Goal: Check status: Check status

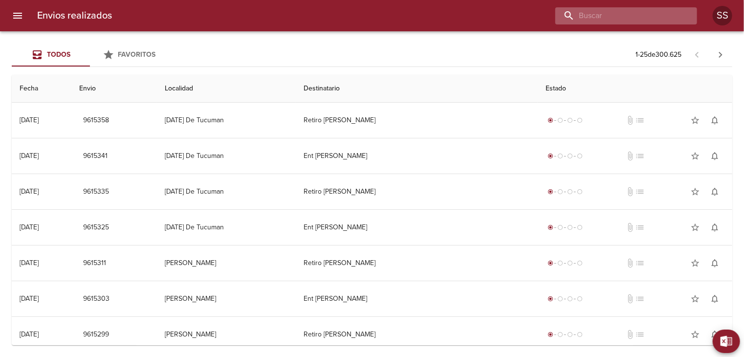
click at [629, 14] on input "buscar" at bounding box center [617, 15] width 125 height 17
type input "vezzani"
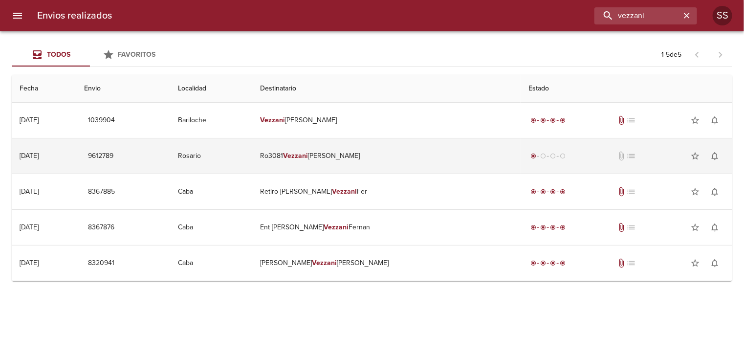
click at [371, 155] on td "Ro3081 [PERSON_NAME]" at bounding box center [386, 155] width 268 height 35
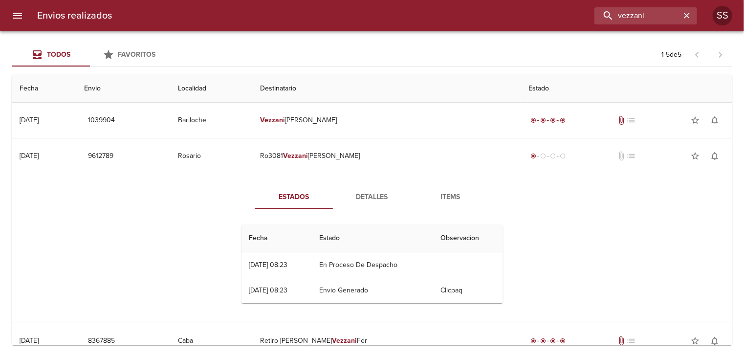
click at [366, 203] on button "Detalles" at bounding box center [372, 196] width 78 height 23
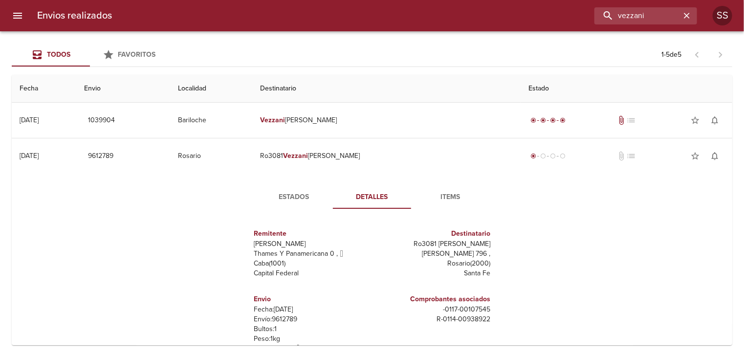
click at [462, 194] on span "Items" at bounding box center [450, 197] width 66 height 12
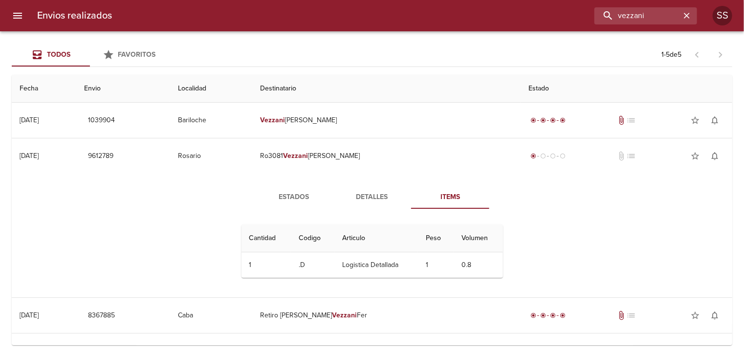
click at [379, 196] on span "Detalles" at bounding box center [372, 197] width 66 height 12
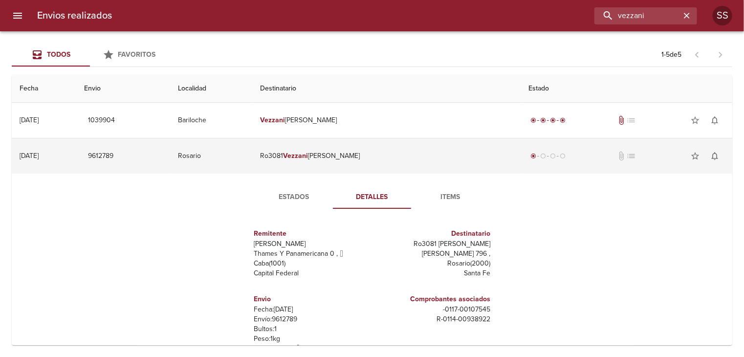
click at [113, 156] on span "9612789" at bounding box center [100, 156] width 25 height 12
click at [243, 163] on td "Rosario" at bounding box center [211, 155] width 82 height 35
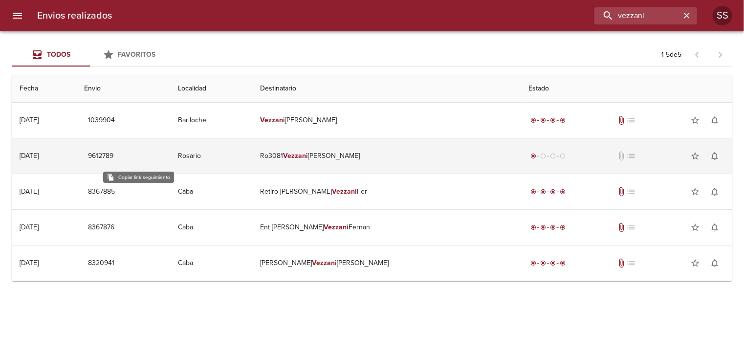
click at [113, 159] on span "9612789" at bounding box center [100, 156] width 25 height 12
click at [252, 161] on td "Rosario" at bounding box center [211, 155] width 82 height 35
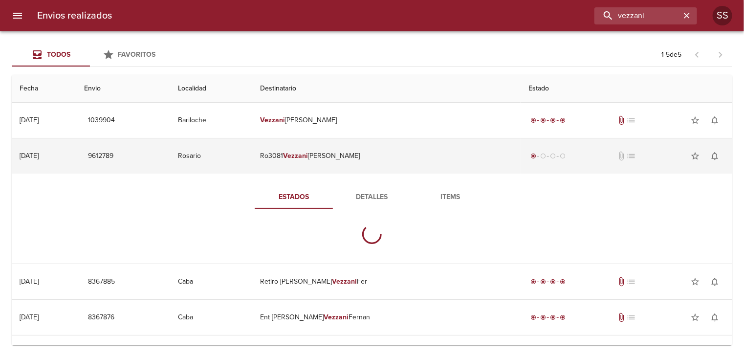
click at [252, 161] on td "Rosario" at bounding box center [211, 155] width 82 height 35
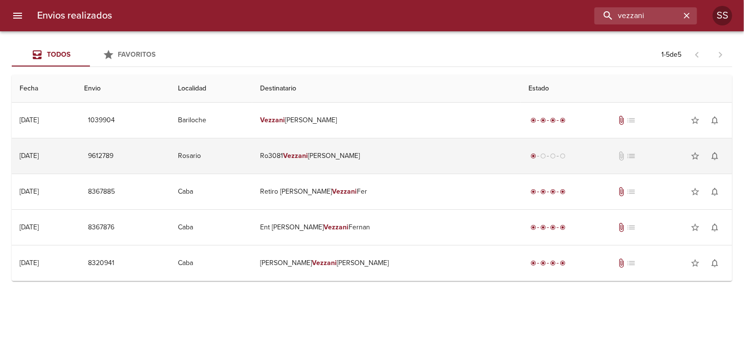
click at [379, 154] on td "Ro3081 [PERSON_NAME]" at bounding box center [386, 155] width 268 height 35
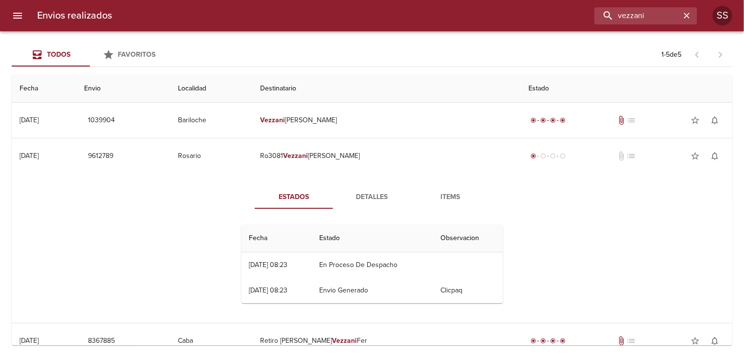
click at [364, 200] on span "Detalles" at bounding box center [372, 197] width 66 height 12
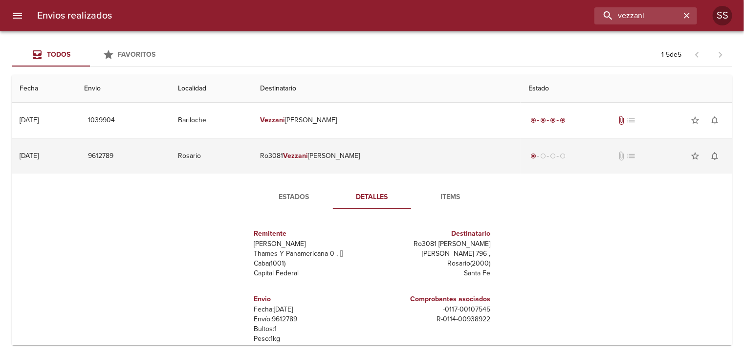
click at [542, 163] on div "radio_button_checked radio_button_unchecked radio_button_unchecked radio_button…" at bounding box center [627, 156] width 196 height 20
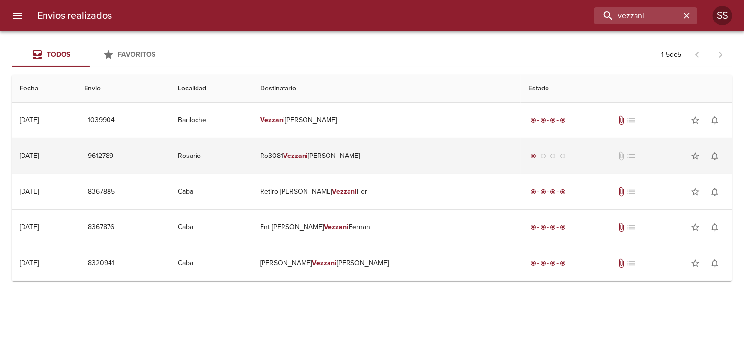
click at [375, 151] on td "Ro3081 [PERSON_NAME]" at bounding box center [386, 155] width 268 height 35
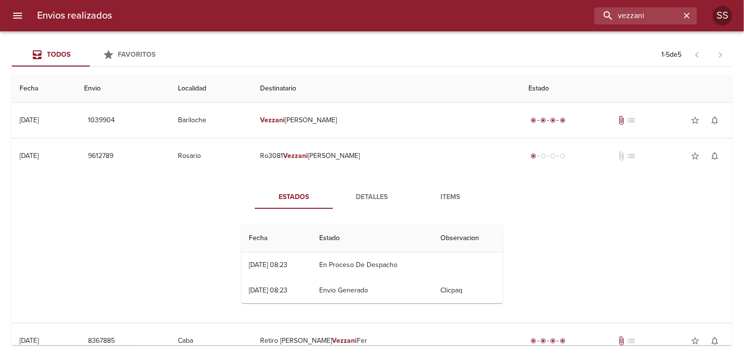
click at [357, 200] on span "Detalles" at bounding box center [372, 197] width 66 height 12
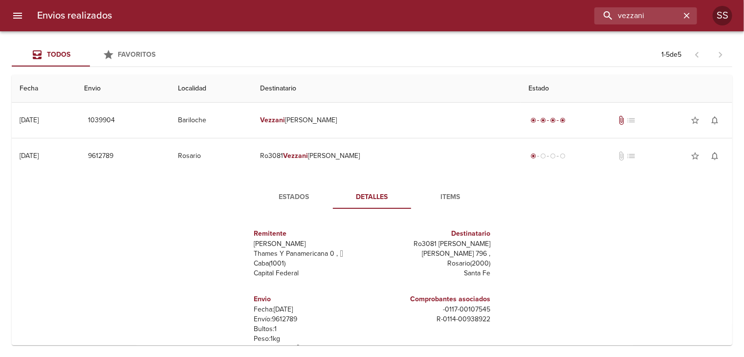
click at [444, 196] on span "Items" at bounding box center [450, 197] width 66 height 12
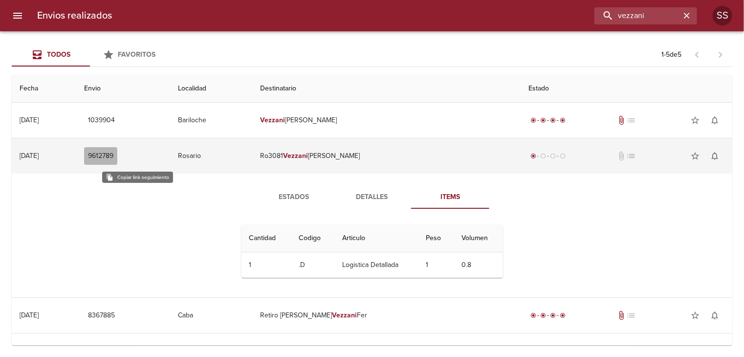
drag, startPoint x: 151, startPoint y: 155, endPoint x: 122, endPoint y: 155, distance: 28.8
click at [117, 155] on button "9612789" at bounding box center [100, 156] width 33 height 18
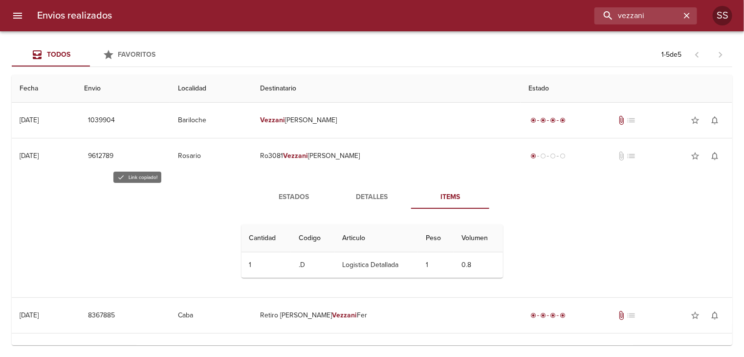
drag, startPoint x: 122, startPoint y: 155, endPoint x: 95, endPoint y: 217, distance: 67.0
click at [95, 216] on div "Estados Detalles Items Cantidad Cant. Codigo Articulo Peso Volumen 1 1 .D Logis…" at bounding box center [372, 236] width 705 height 124
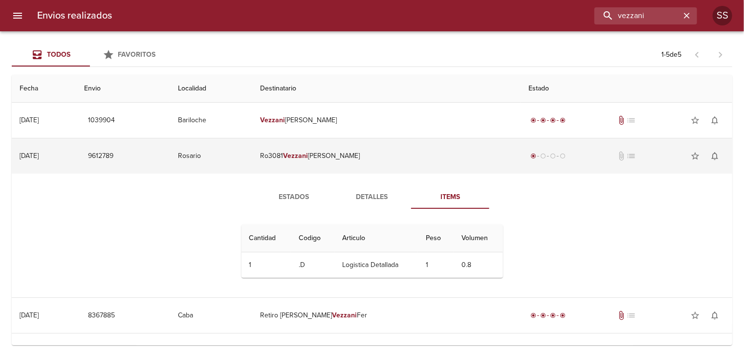
drag, startPoint x: 135, startPoint y: 155, endPoint x: 94, endPoint y: 139, distance: 43.3
click at [61, 200] on div "Estados Detalles Items Cantidad Cant. Codigo Articulo Peso Volumen 1 1 .D Logis…" at bounding box center [372, 236] width 705 height 124
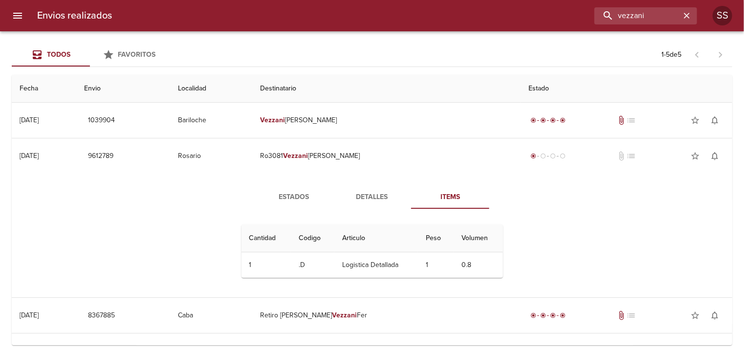
click at [376, 202] on span "Detalles" at bounding box center [372, 197] width 66 height 12
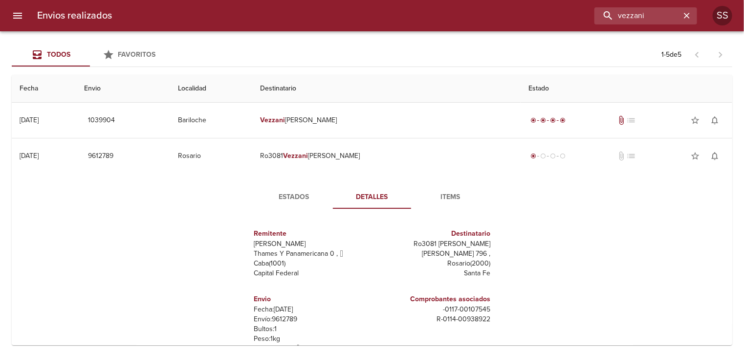
click at [293, 193] on span "Estados" at bounding box center [294, 197] width 66 height 12
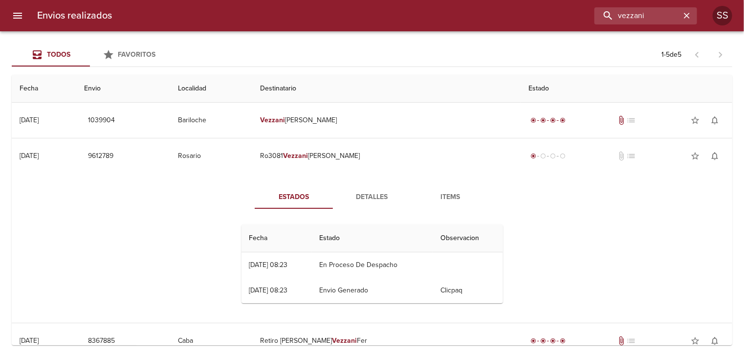
click at [568, 205] on div "Estados Detalles Items Fecha Estado Observacion 24/09 [DATE] 08:23 En Proceso D…" at bounding box center [372, 248] width 705 height 149
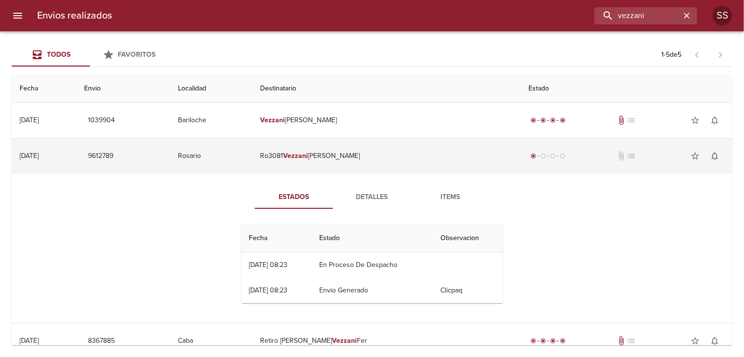
click at [641, 152] on div "radio_button_checked radio_button_unchecked radio_button_unchecked radio_button…" at bounding box center [627, 156] width 196 height 20
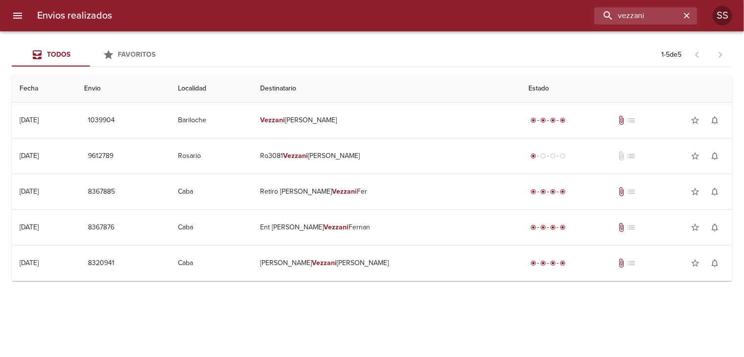
click at [626, 55] on div "Todos Favoritos 1 - 5 de 5" at bounding box center [372, 54] width 721 height 23
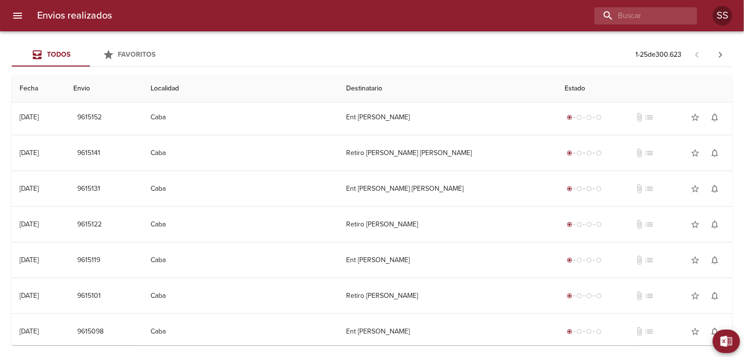
scroll to position [647, 0]
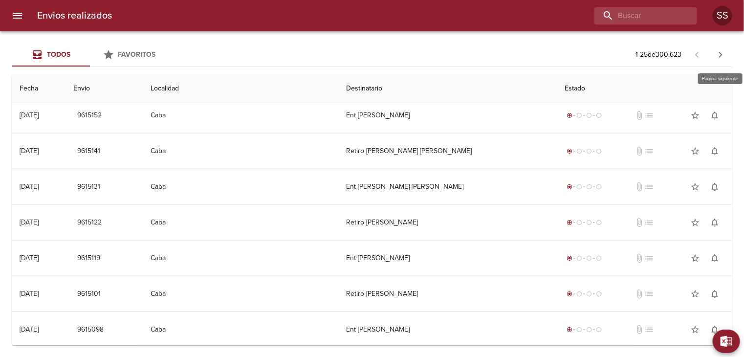
click at [721, 57] on icon "button" at bounding box center [721, 55] width 12 height 12
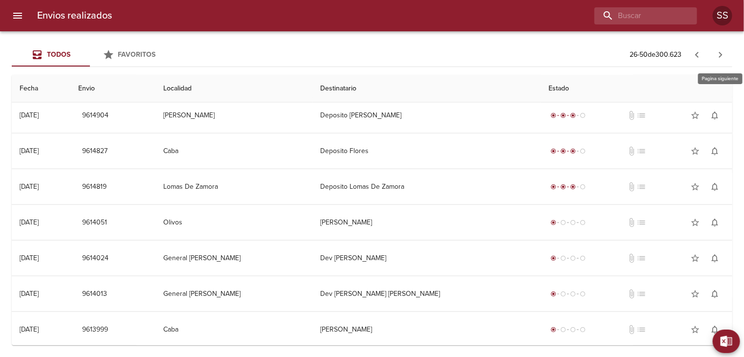
click at [723, 54] on icon "button" at bounding box center [721, 55] width 12 height 12
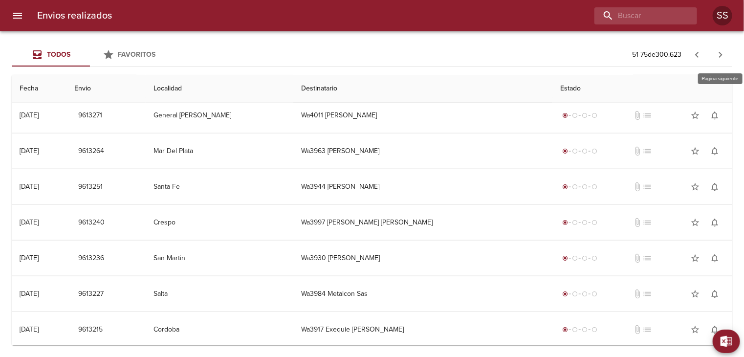
click at [721, 58] on icon "button" at bounding box center [721, 55] width 12 height 12
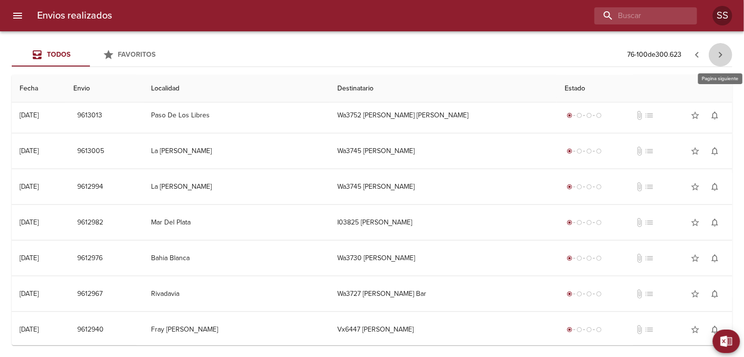
click at [717, 53] on icon "button" at bounding box center [721, 55] width 12 height 12
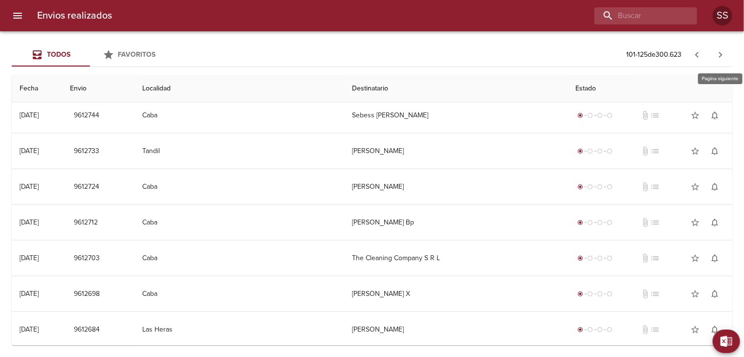
click at [719, 55] on icon "button" at bounding box center [721, 55] width 12 height 12
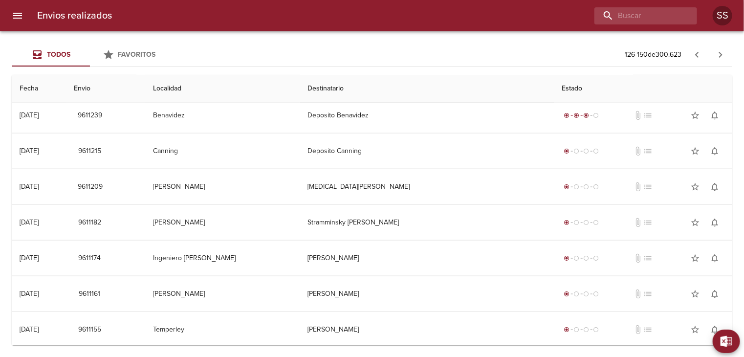
click at [720, 59] on icon "button" at bounding box center [721, 55] width 12 height 12
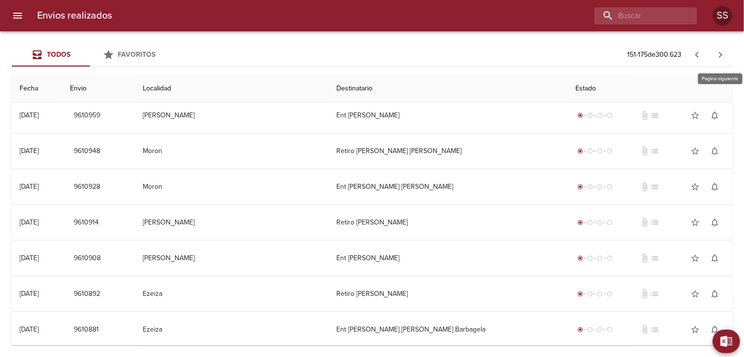
click at [723, 57] on icon "button" at bounding box center [721, 55] width 12 height 12
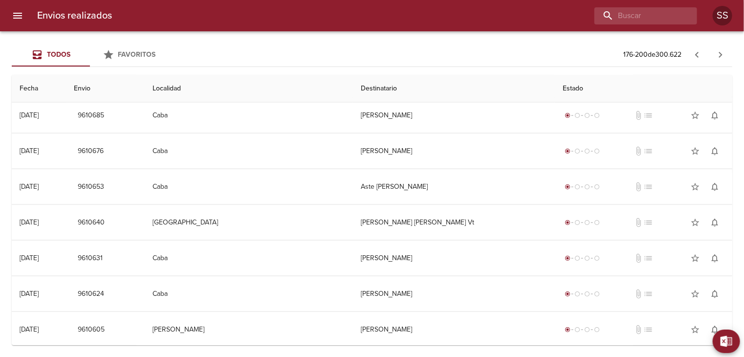
click at [717, 51] on icon "button" at bounding box center [721, 55] width 12 height 12
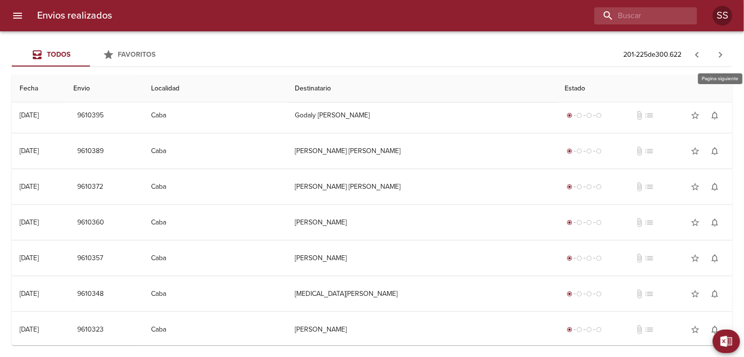
click at [718, 52] on icon "button" at bounding box center [721, 55] width 12 height 12
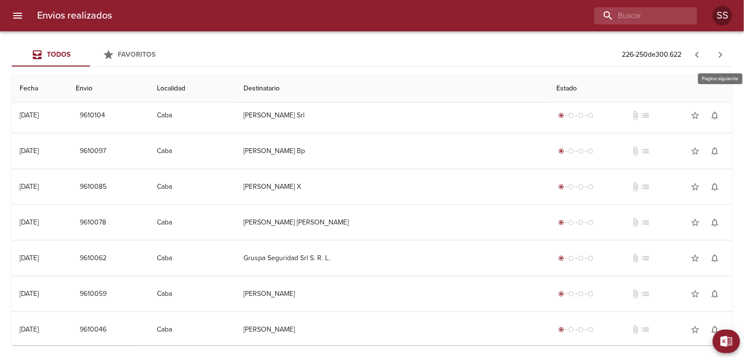
click at [719, 54] on icon "button" at bounding box center [721, 55] width 12 height 12
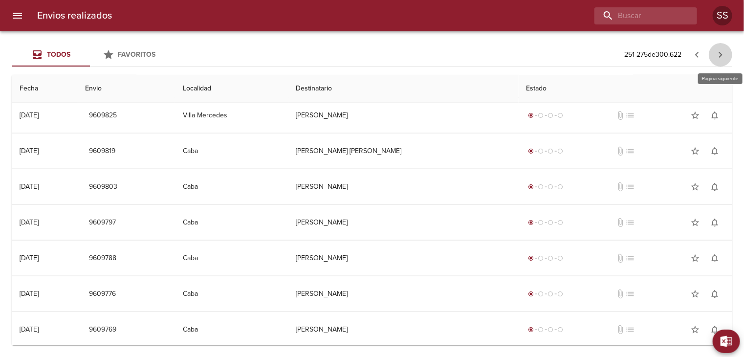
click at [722, 53] on icon "button" at bounding box center [721, 55] width 12 height 12
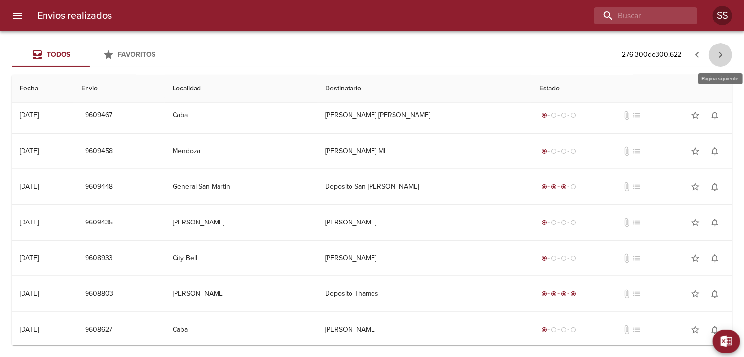
click at [723, 53] on icon "button" at bounding box center [721, 55] width 12 height 12
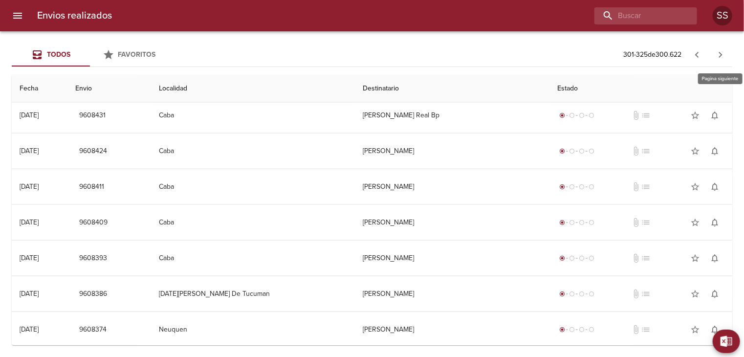
scroll to position [0, 0]
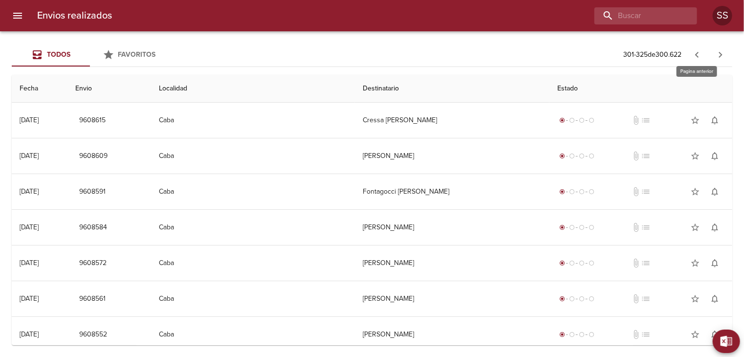
click at [697, 55] on icon "button" at bounding box center [696, 55] width 3 height 6
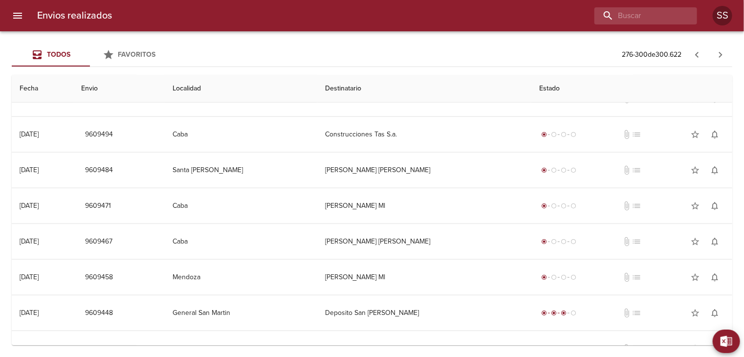
scroll to position [647, 0]
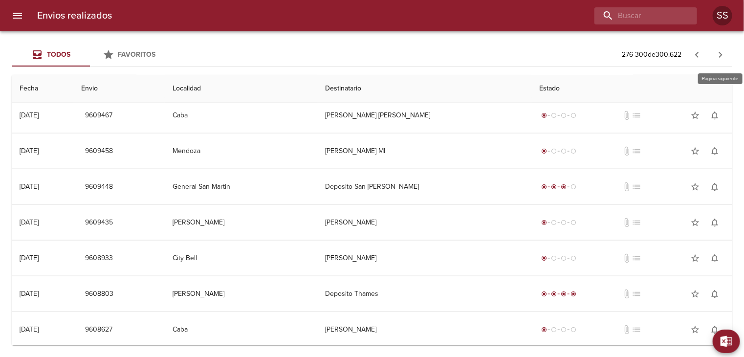
click at [724, 52] on icon "button" at bounding box center [721, 55] width 12 height 12
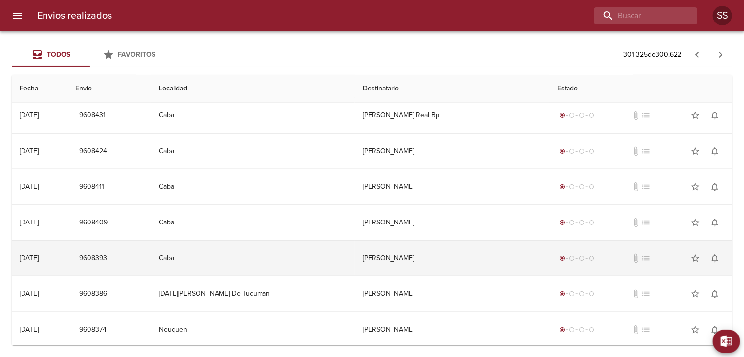
scroll to position [0, 0]
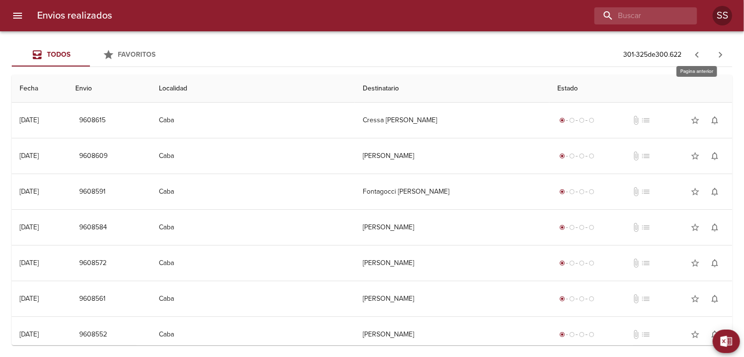
click at [700, 53] on icon "button" at bounding box center [697, 55] width 12 height 12
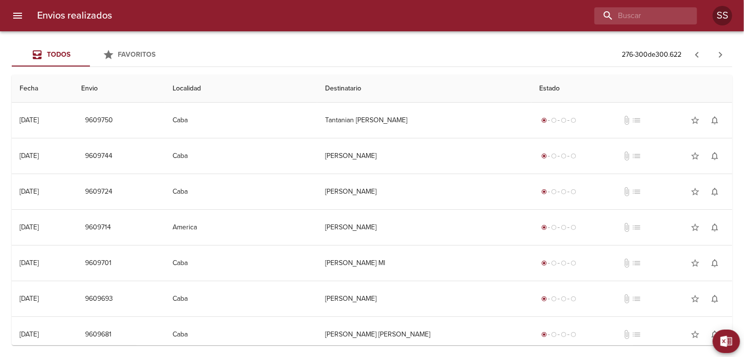
scroll to position [647, 0]
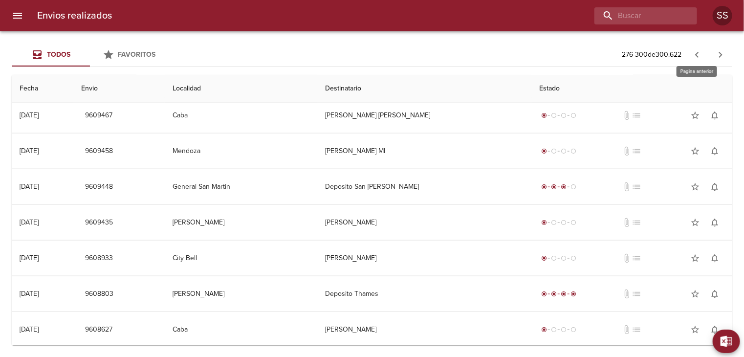
click at [697, 51] on icon "button" at bounding box center [697, 55] width 12 height 12
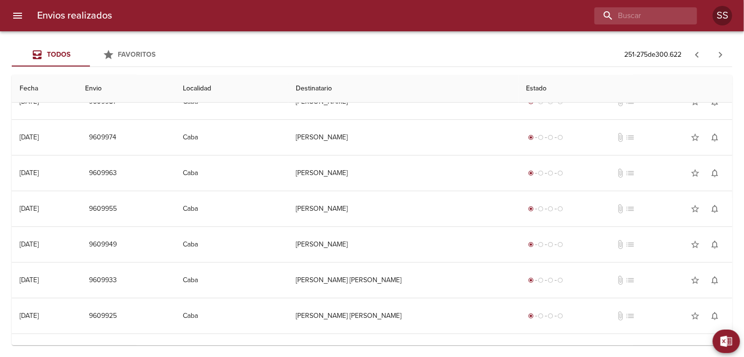
scroll to position [0, 0]
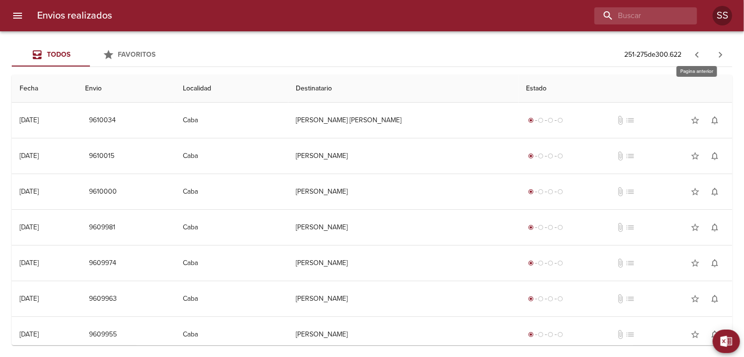
click at [696, 54] on icon "button" at bounding box center [696, 55] width 3 height 6
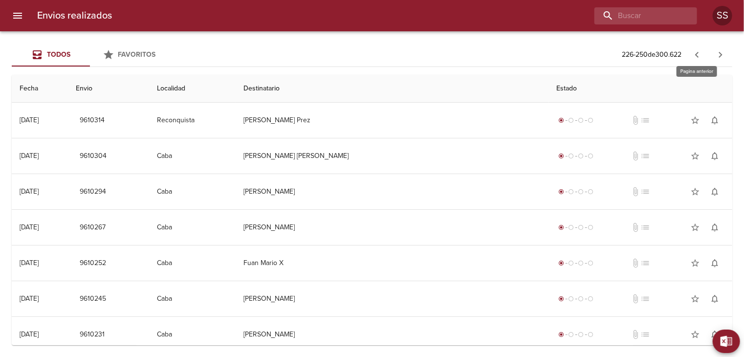
click at [696, 54] on icon "button" at bounding box center [696, 55] width 3 height 6
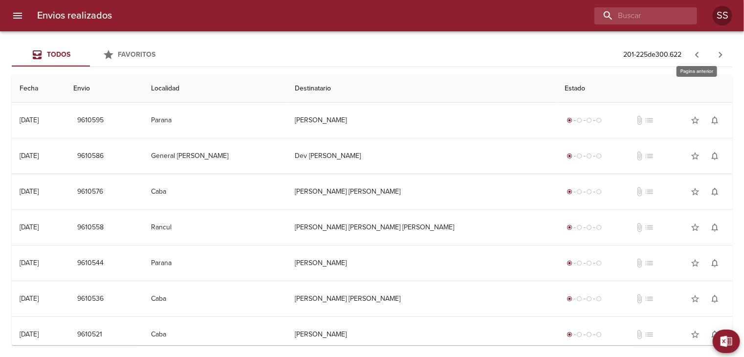
click at [696, 52] on icon "button" at bounding box center [697, 55] width 12 height 12
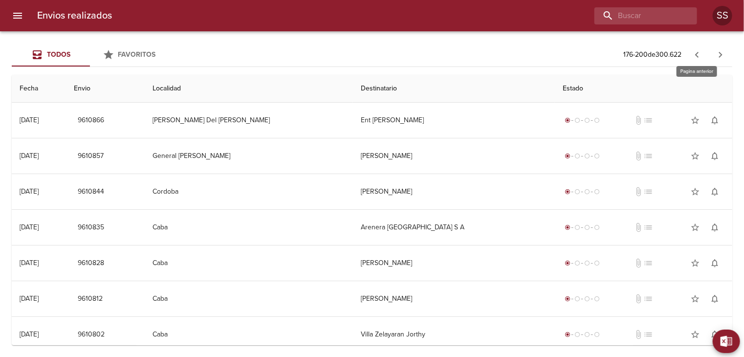
click at [694, 50] on icon "button" at bounding box center [697, 55] width 12 height 12
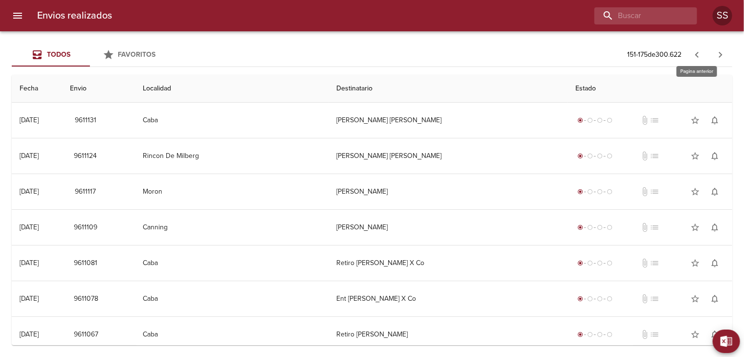
click at [698, 53] on icon "button" at bounding box center [696, 55] width 3 height 6
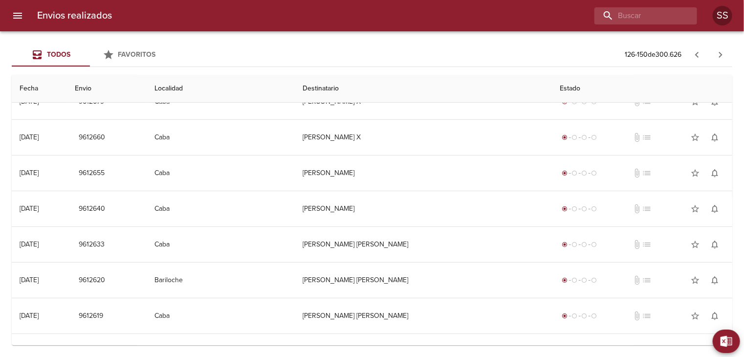
scroll to position [647, 0]
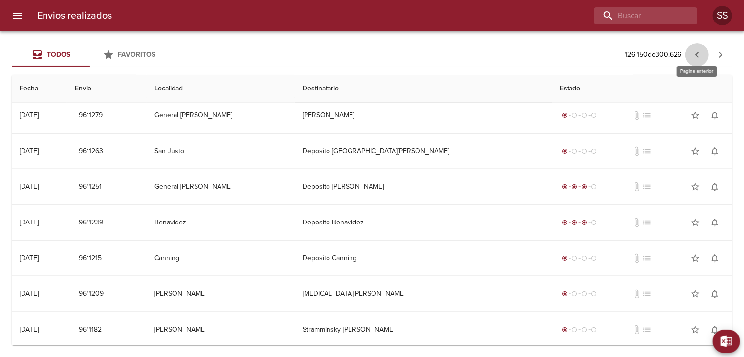
click at [696, 49] on icon "button" at bounding box center [697, 55] width 12 height 12
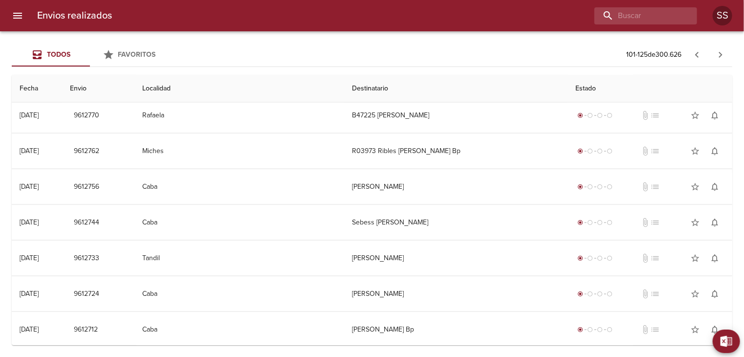
scroll to position [386, 0]
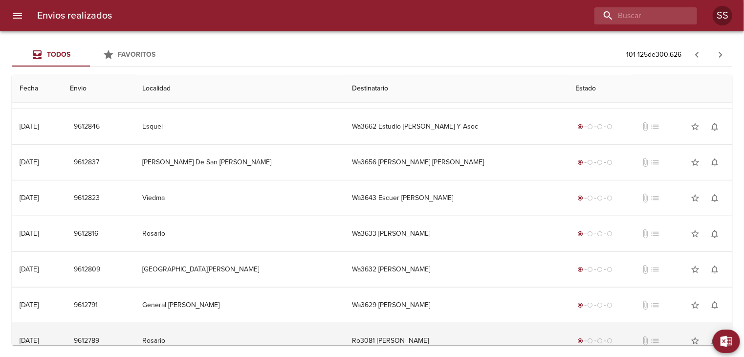
click at [214, 333] on td "Rosario" at bounding box center [239, 340] width 210 height 35
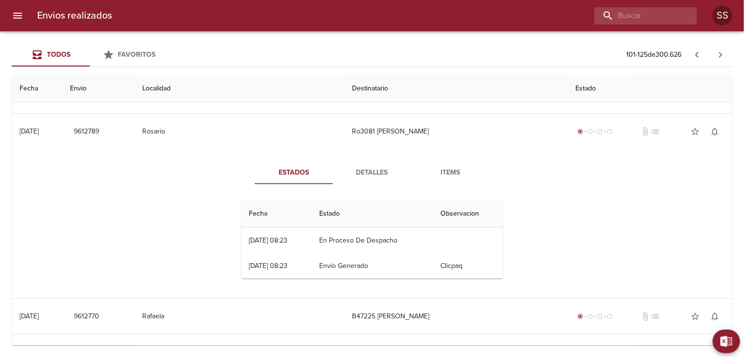
scroll to position [597, 0]
click at [377, 172] on span "Detalles" at bounding box center [372, 171] width 66 height 12
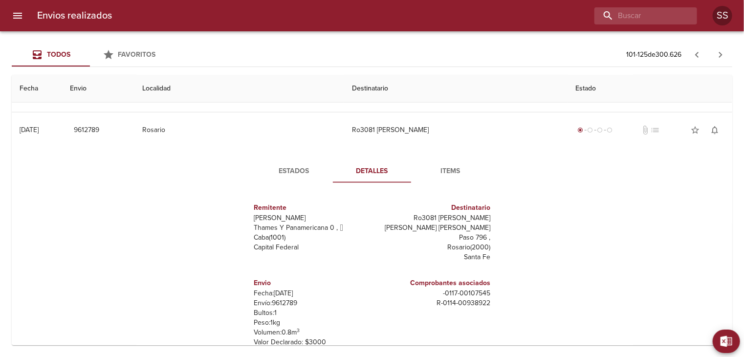
click at [448, 171] on span "Items" at bounding box center [450, 171] width 66 height 12
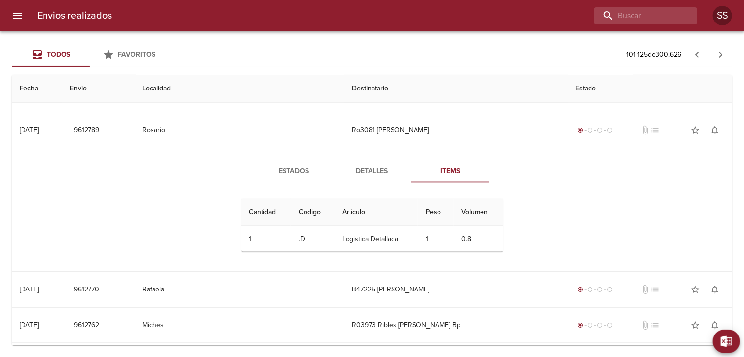
click at [378, 169] on span "Detalles" at bounding box center [372, 171] width 66 height 12
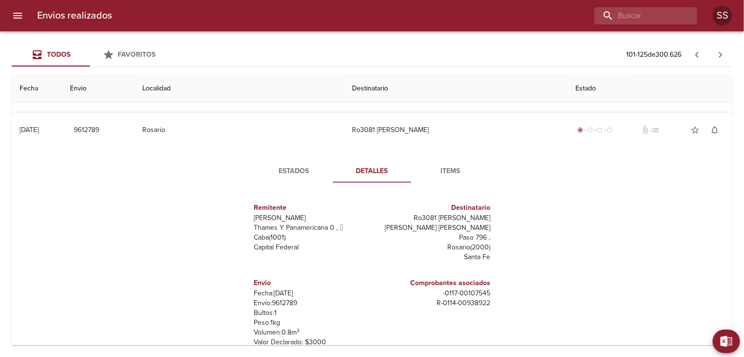
click at [307, 172] on span "Estados" at bounding box center [294, 171] width 66 height 12
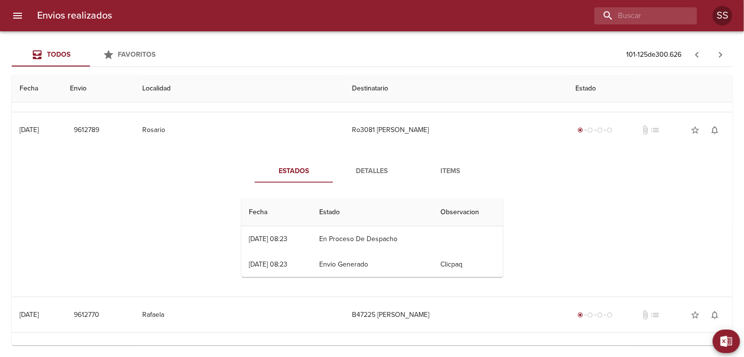
click at [367, 169] on span "Detalles" at bounding box center [372, 171] width 66 height 12
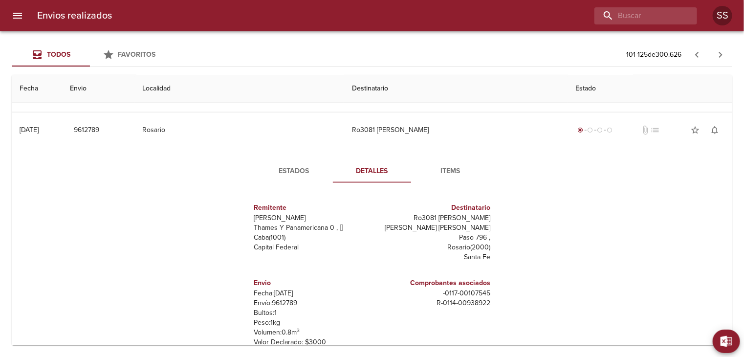
click at [311, 173] on span "Estados" at bounding box center [294, 171] width 66 height 12
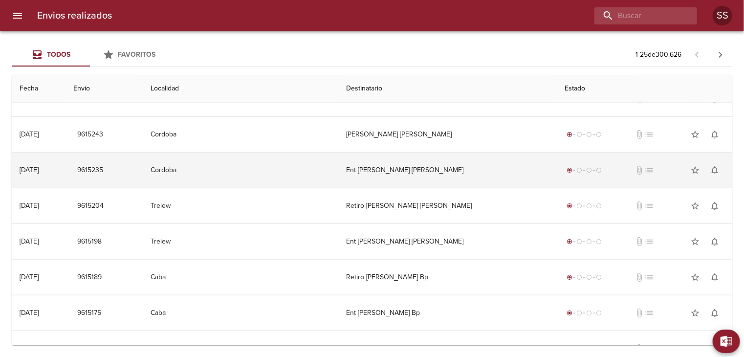
scroll to position [647, 0]
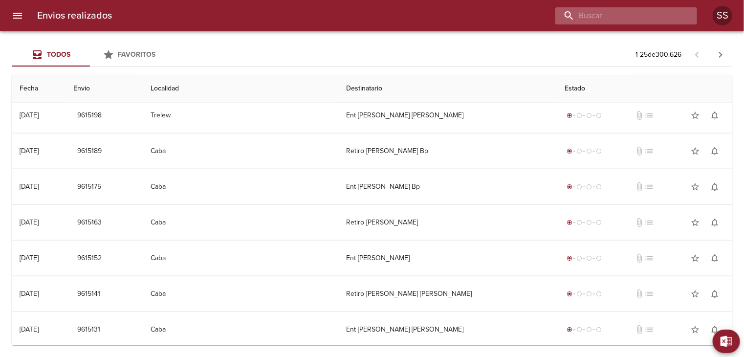
click at [650, 19] on input "buscar" at bounding box center [617, 15] width 125 height 17
type input "v"
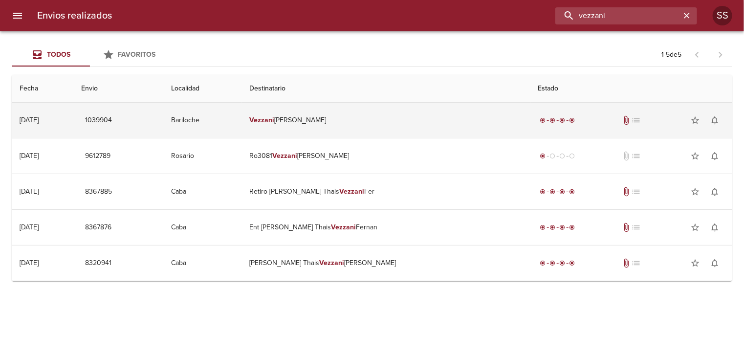
scroll to position [0, 0]
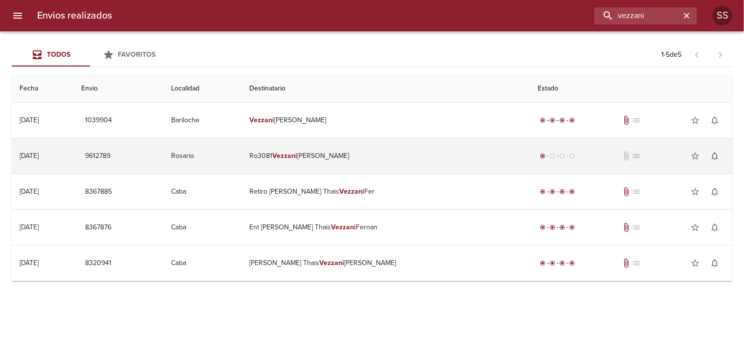
click at [403, 152] on td "Ro3081 [PERSON_NAME]" at bounding box center [386, 155] width 289 height 35
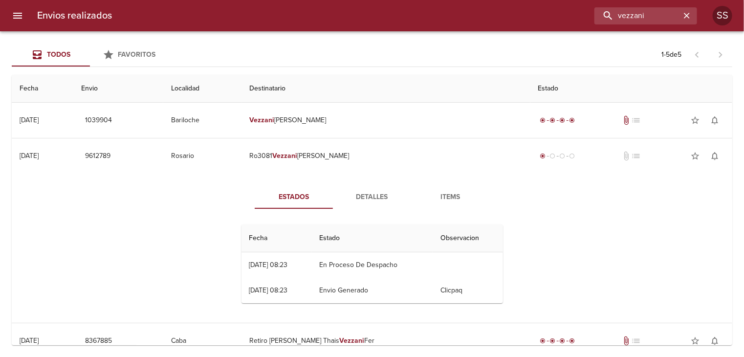
click at [376, 194] on span "Detalles" at bounding box center [372, 197] width 66 height 12
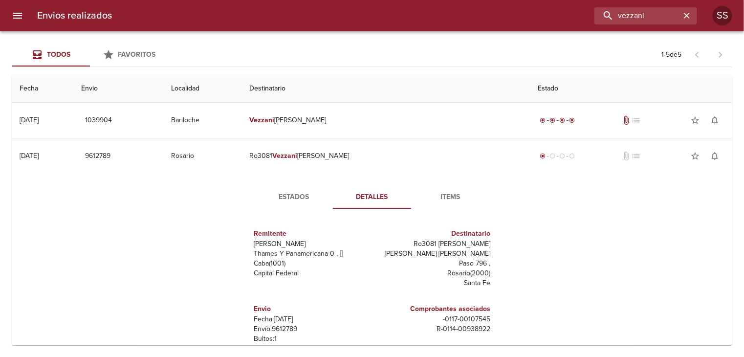
click at [438, 198] on span "Items" at bounding box center [450, 197] width 66 height 12
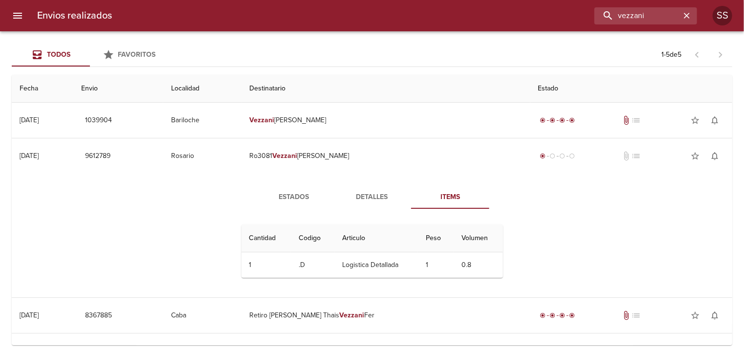
click at [375, 197] on span "Detalles" at bounding box center [372, 197] width 66 height 12
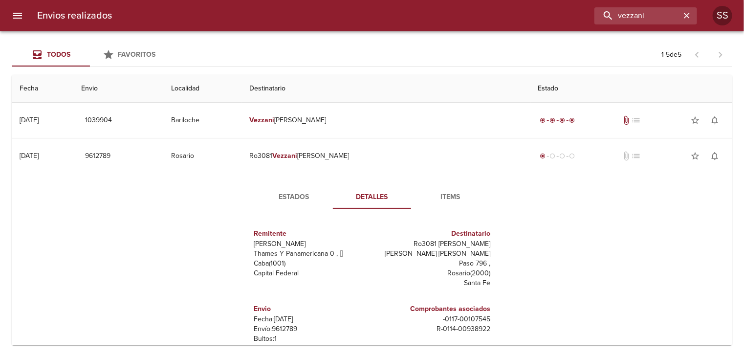
click at [299, 191] on span "Estados" at bounding box center [294, 197] width 66 height 12
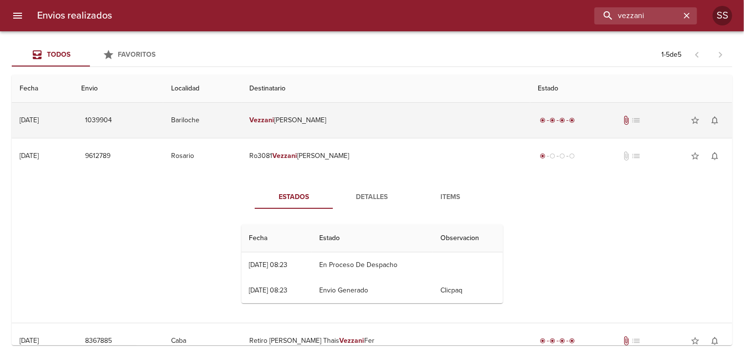
click at [467, 114] on td "[PERSON_NAME]" at bounding box center [386, 120] width 289 height 35
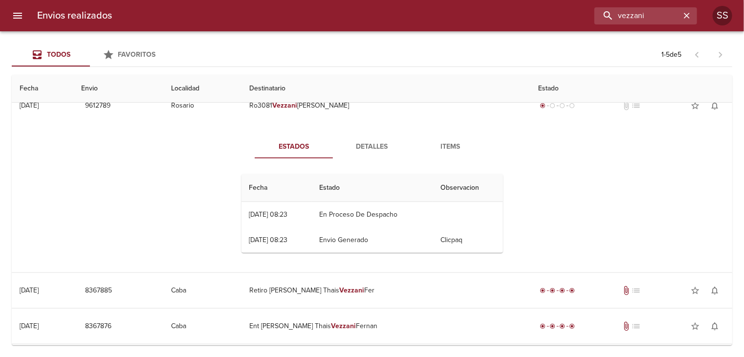
scroll to position [334, 0]
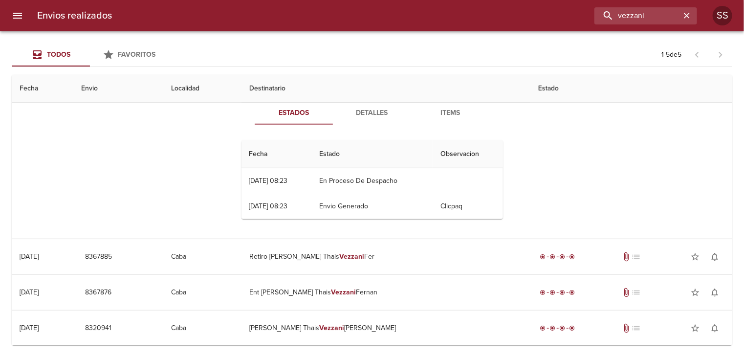
click at [19, 13] on icon "menu" at bounding box center [17, 16] width 9 height 6
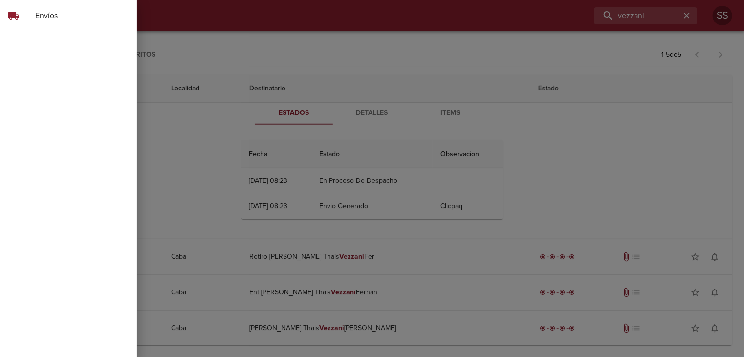
click at [262, 38] on div at bounding box center [372, 178] width 744 height 357
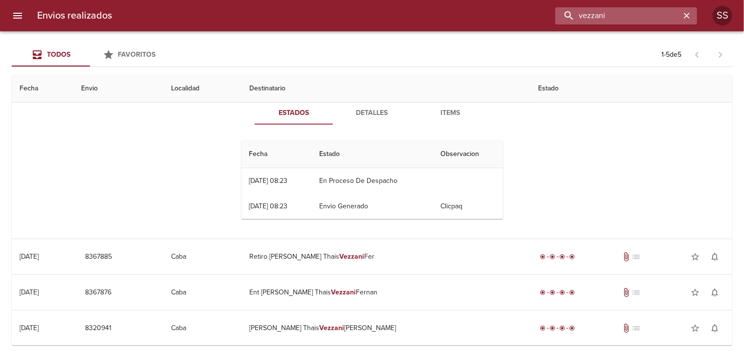
click at [651, 13] on input "vezzani" at bounding box center [617, 15] width 125 height 17
type input "v"
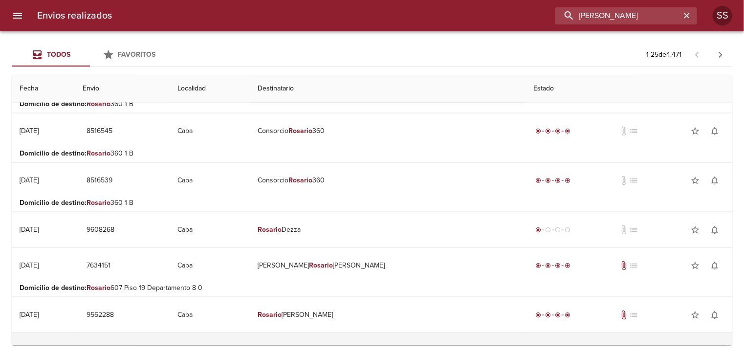
scroll to position [0, 0]
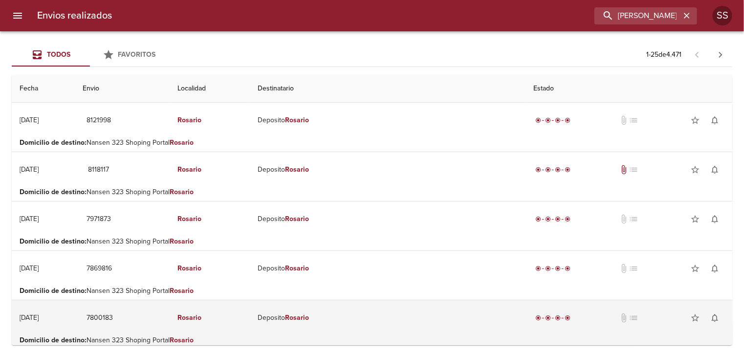
click at [250, 315] on td "Rosario" at bounding box center [210, 317] width 80 height 35
click at [464, 304] on td "Deposito [PERSON_NAME]" at bounding box center [388, 317] width 276 height 35
click at [473, 319] on td "Deposito [PERSON_NAME]" at bounding box center [388, 317] width 276 height 35
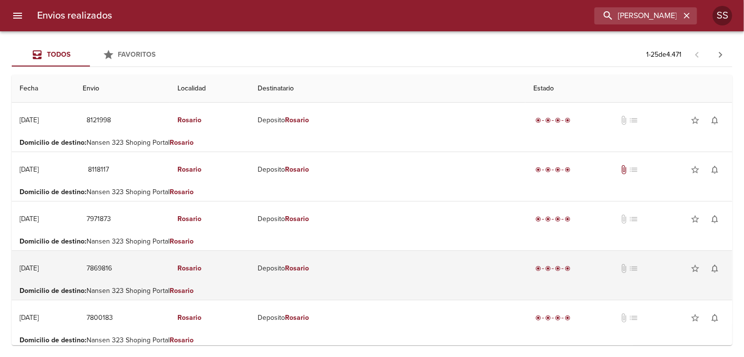
click at [250, 283] on td "Rosario" at bounding box center [210, 268] width 80 height 35
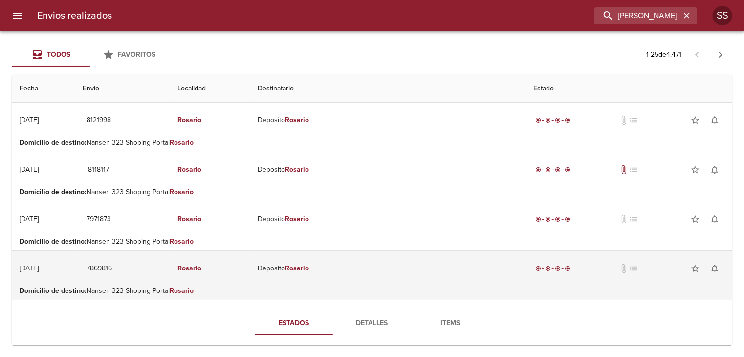
click at [250, 283] on td "Rosario" at bounding box center [210, 268] width 80 height 35
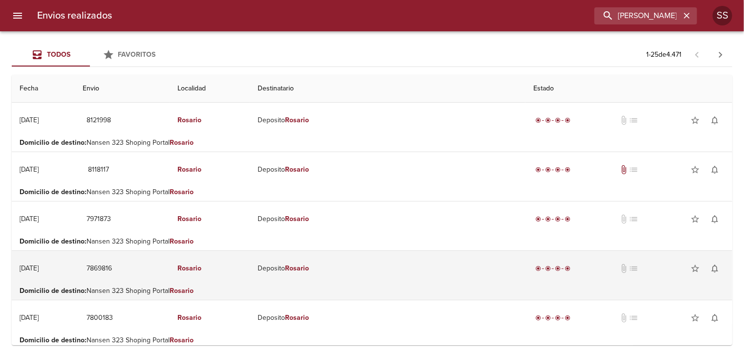
click at [368, 261] on td "Deposito [PERSON_NAME]" at bounding box center [388, 268] width 276 height 35
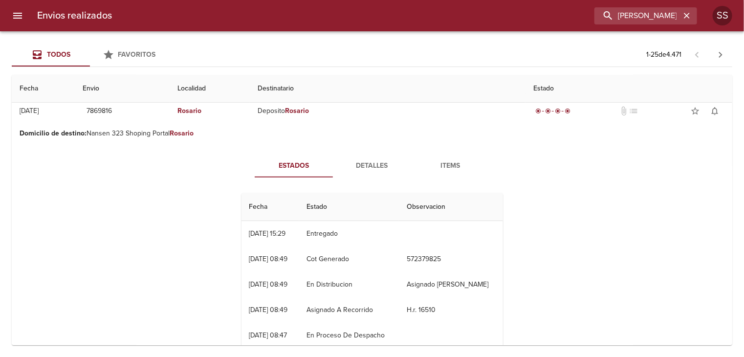
scroll to position [188, 0]
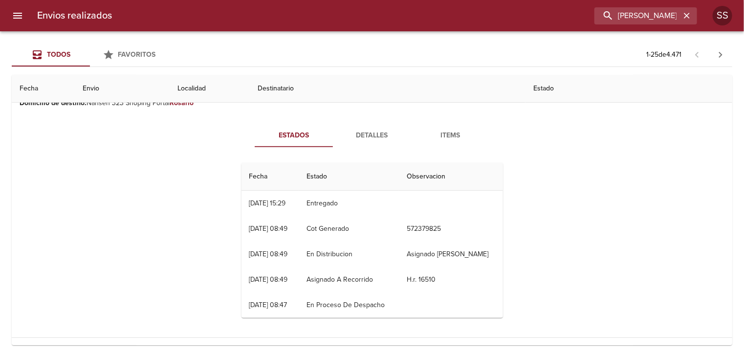
click at [358, 135] on span "Detalles" at bounding box center [372, 136] width 66 height 12
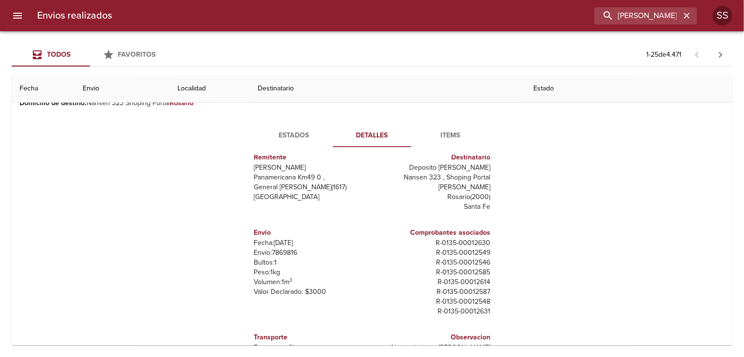
scroll to position [0, 0]
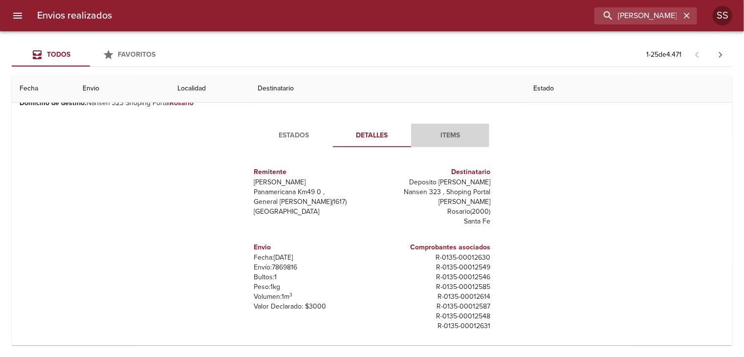
click at [440, 138] on span "Items" at bounding box center [450, 136] width 66 height 12
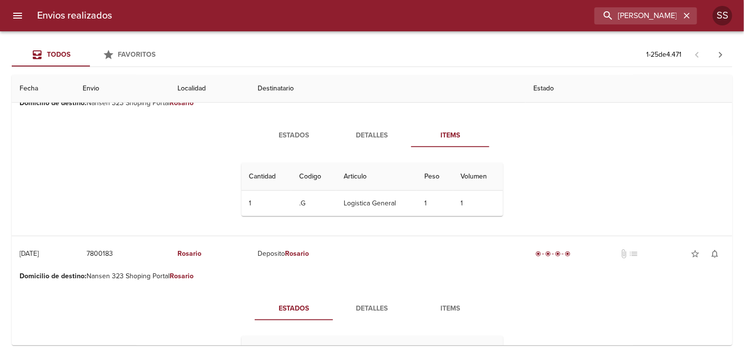
click at [376, 137] on span "Detalles" at bounding box center [372, 136] width 66 height 12
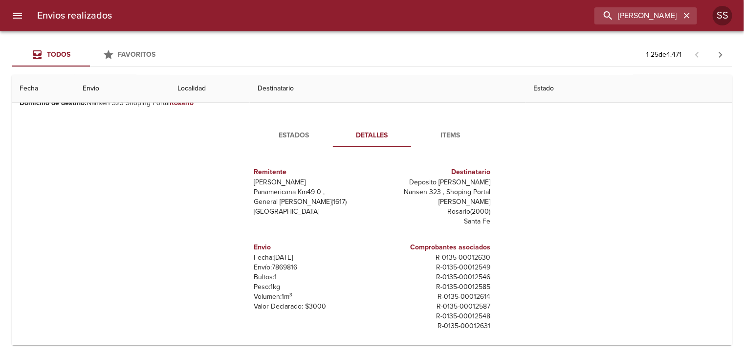
click at [309, 133] on span "Estados" at bounding box center [294, 136] width 66 height 12
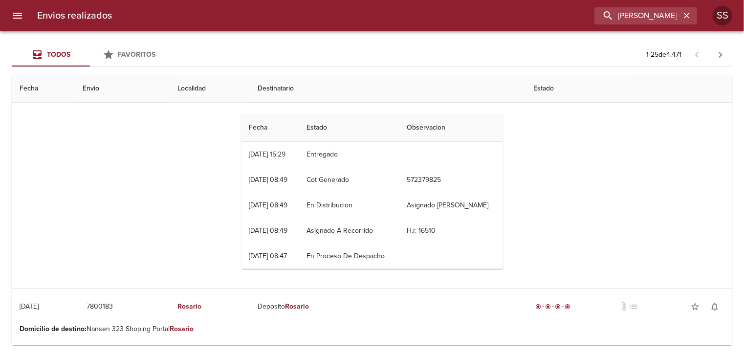
scroll to position [16, 0]
click at [650, 18] on input "[PERSON_NAME]" at bounding box center [617, 15] width 125 height 17
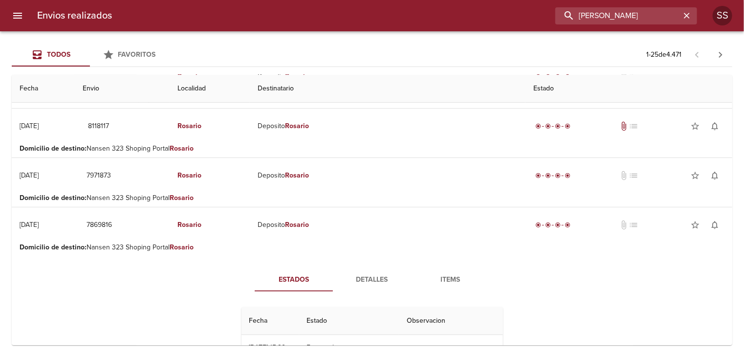
scroll to position [0, 0]
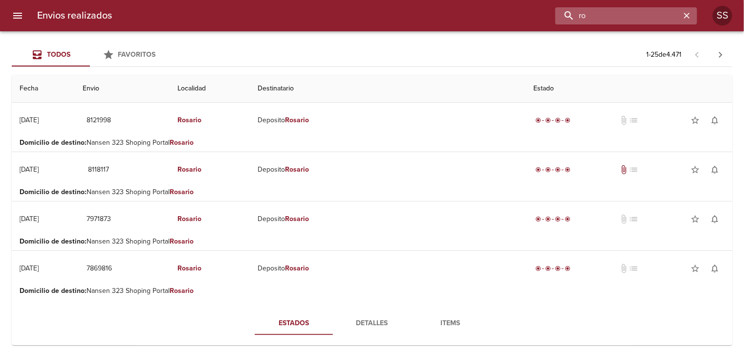
type input "r"
click at [27, 15] on button "menu" at bounding box center [17, 15] width 23 height 23
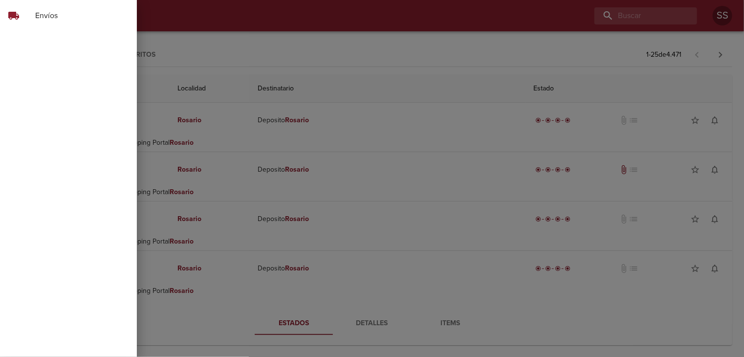
click at [66, 17] on span "Envíos" at bounding box center [82, 16] width 94 height 12
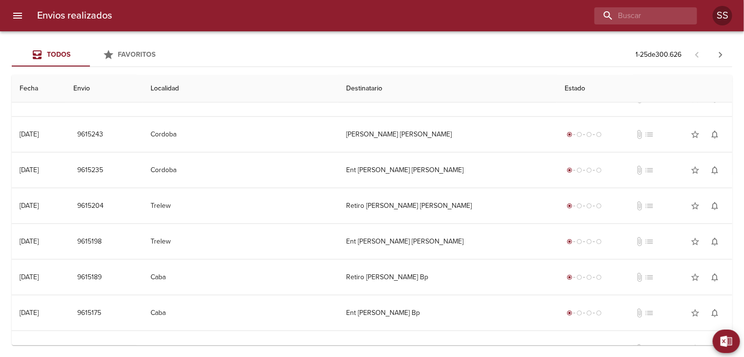
scroll to position [647, 0]
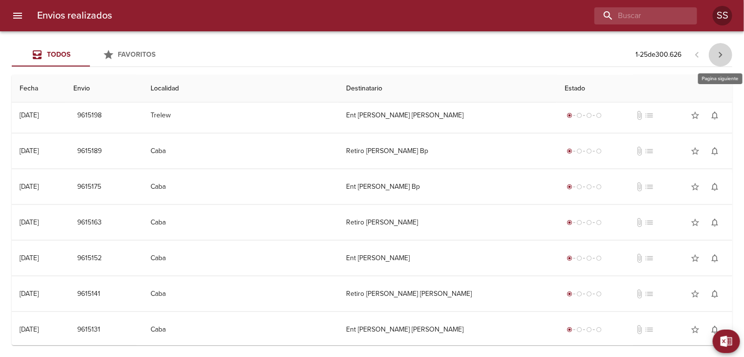
click at [723, 58] on icon "button" at bounding box center [721, 55] width 12 height 12
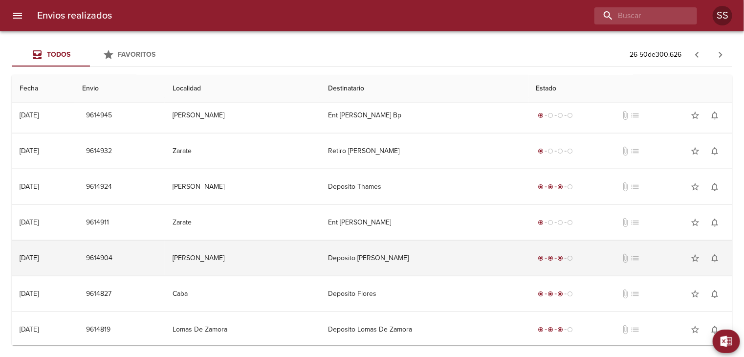
click at [427, 269] on td "Deposito [PERSON_NAME]" at bounding box center [424, 258] width 208 height 35
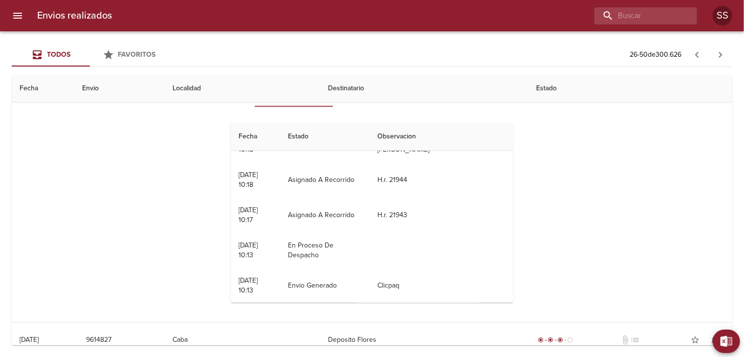
scroll to position [0, 0]
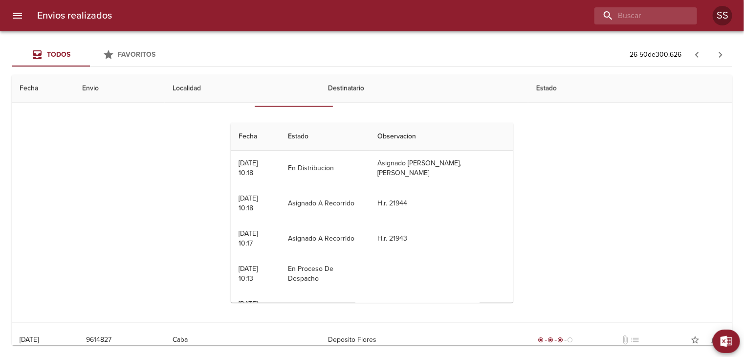
click at [364, 84] on th "Destinatario" at bounding box center [424, 89] width 208 height 28
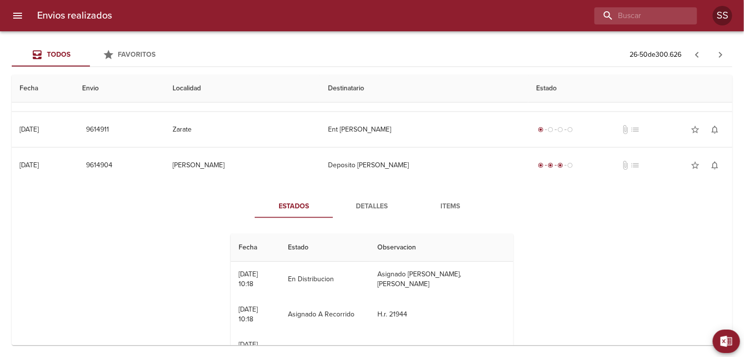
scroll to position [731, 0]
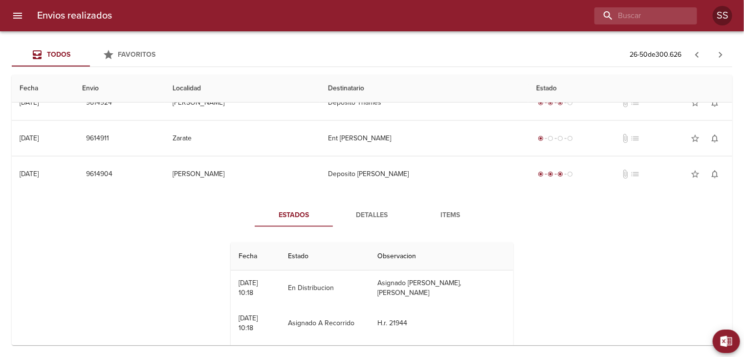
click at [374, 214] on span "Detalles" at bounding box center [372, 215] width 66 height 12
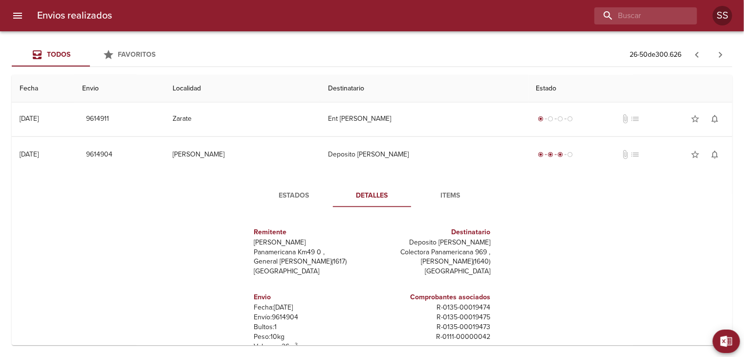
scroll to position [743, 0]
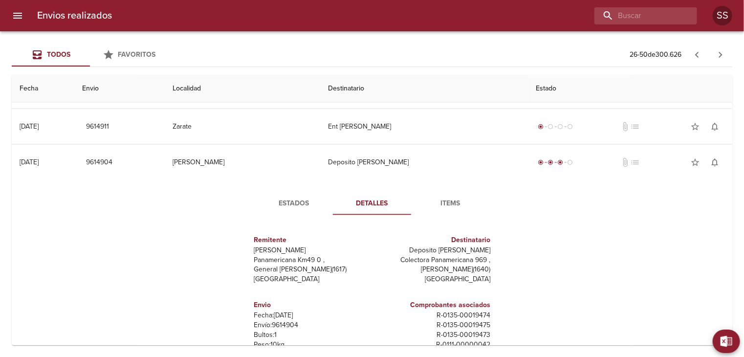
click at [444, 198] on span "Items" at bounding box center [450, 204] width 66 height 12
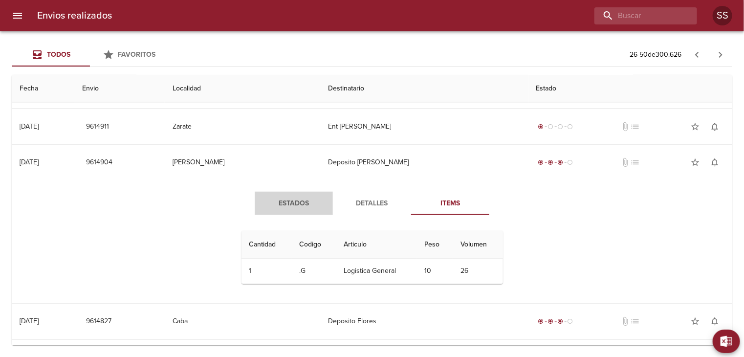
click at [280, 198] on span "Estados" at bounding box center [294, 204] width 66 height 12
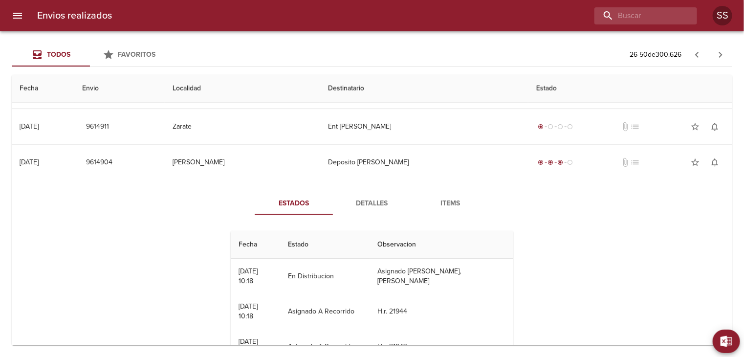
click at [709, 237] on div "Estados Detalles Items Fecha Estado Observacion 24/09 [DATE] 10:18 En Distribuc…" at bounding box center [372, 305] width 705 height 250
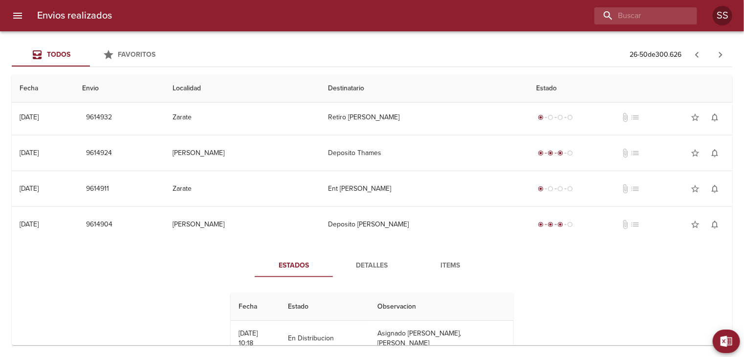
scroll to position [703, 0]
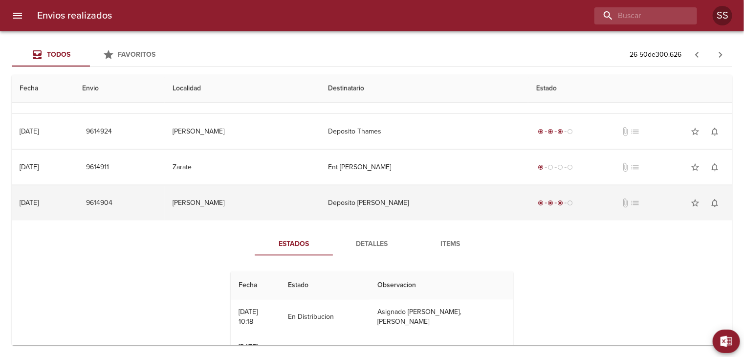
click at [458, 206] on td "Deposito [PERSON_NAME]" at bounding box center [424, 202] width 208 height 35
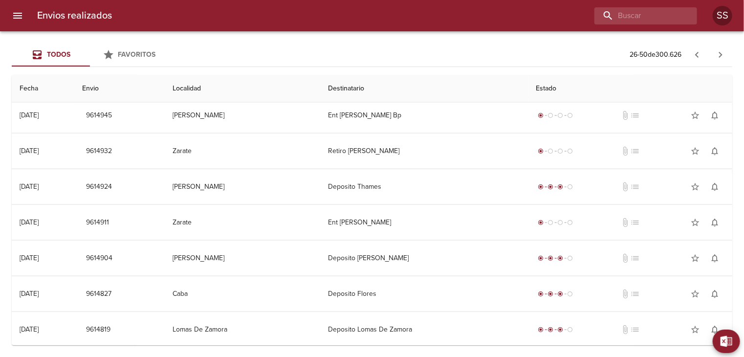
scroll to position [0, 0]
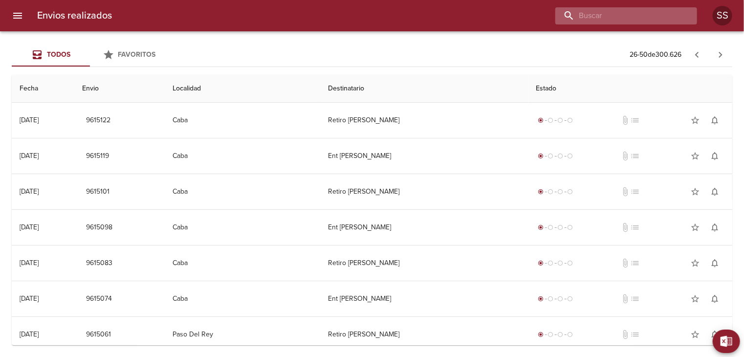
click at [629, 16] on input "buscar" at bounding box center [617, 15] width 125 height 17
type input "vezzani"
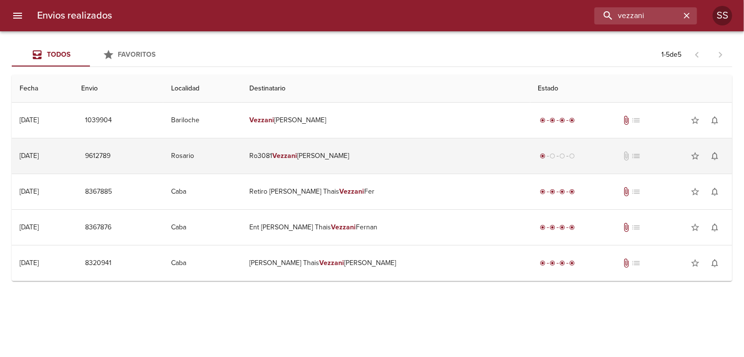
click at [357, 162] on td "Ro3081 [PERSON_NAME]" at bounding box center [386, 155] width 289 height 35
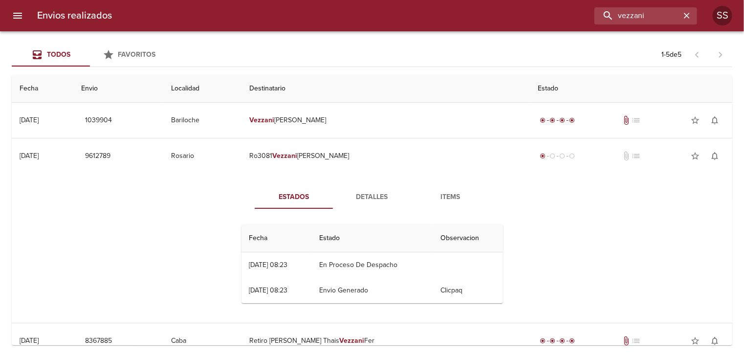
click at [364, 197] on span "Detalles" at bounding box center [372, 197] width 66 height 12
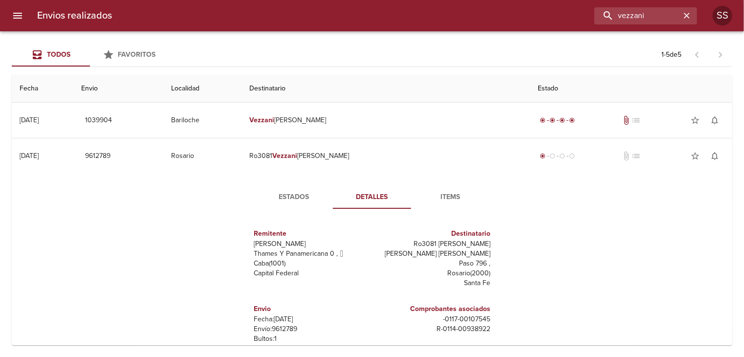
click at [451, 192] on span "Items" at bounding box center [450, 197] width 66 height 12
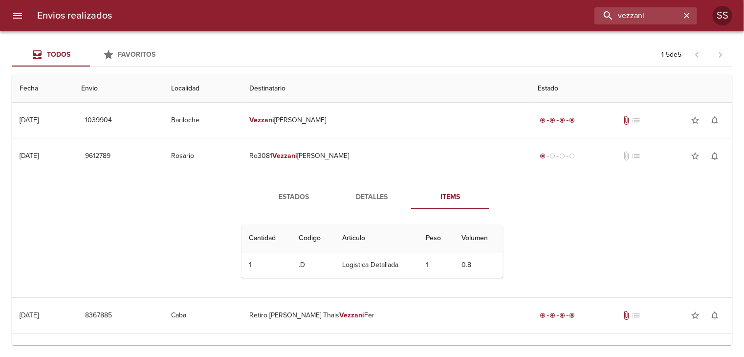
click at [307, 200] on span "Estados" at bounding box center [294, 197] width 66 height 12
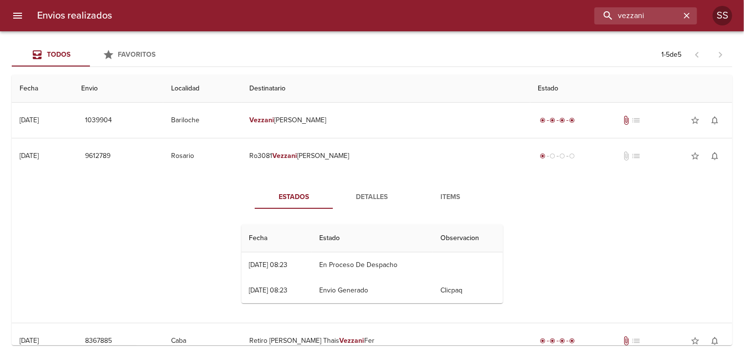
click at [370, 200] on span "Detalles" at bounding box center [372, 197] width 66 height 12
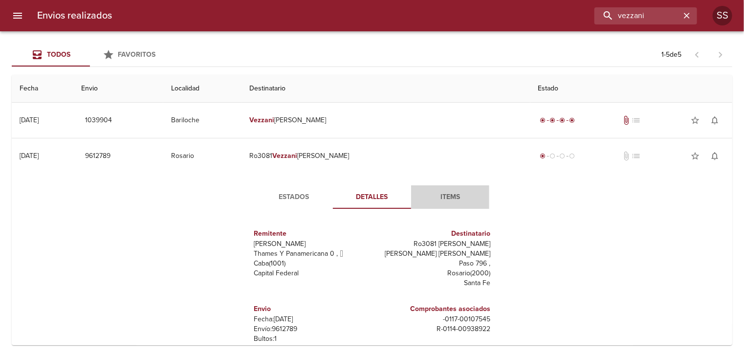
click at [446, 199] on span "Items" at bounding box center [450, 197] width 66 height 12
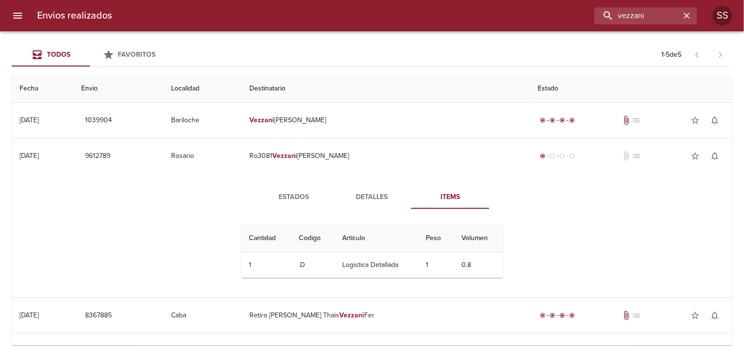
click at [379, 200] on span "Detalles" at bounding box center [372, 197] width 66 height 12
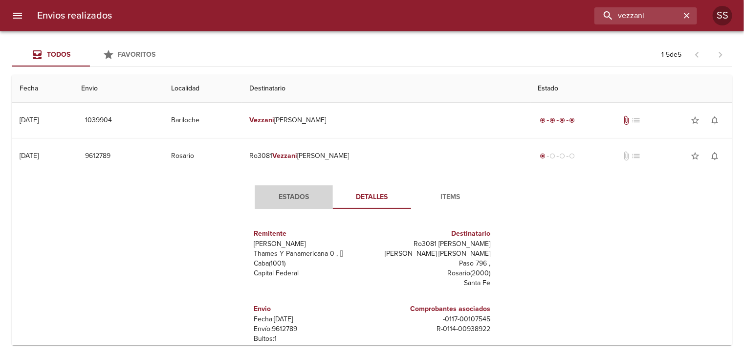
click at [297, 192] on span "Estados" at bounding box center [294, 197] width 66 height 12
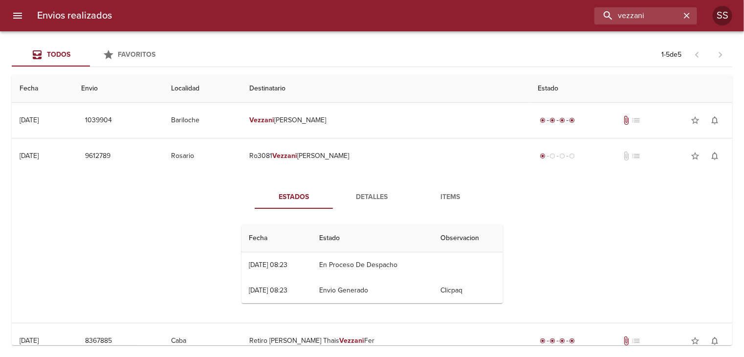
click at [568, 240] on div "Estados Detalles Items Fecha Estado Observacion 24/09 [DATE] 08:23 En Proceso D…" at bounding box center [372, 248] width 705 height 149
click at [358, 195] on span "Detalles" at bounding box center [372, 197] width 66 height 12
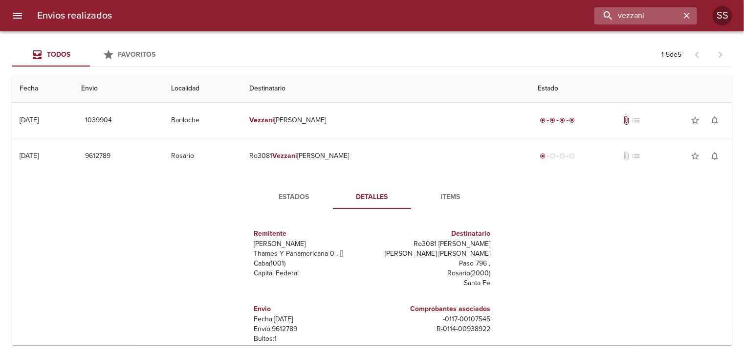
click at [685, 18] on icon "button" at bounding box center [687, 16] width 10 height 10
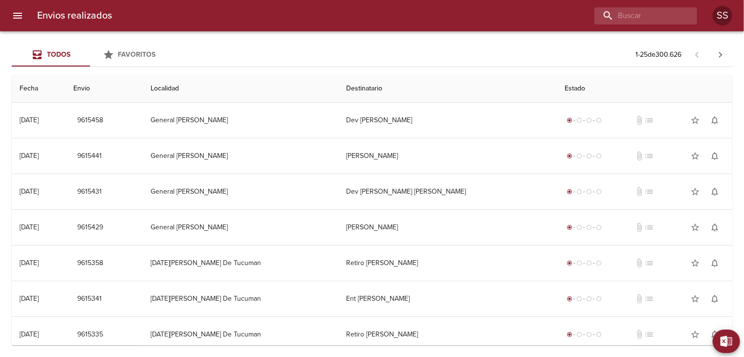
scroll to position [647, 0]
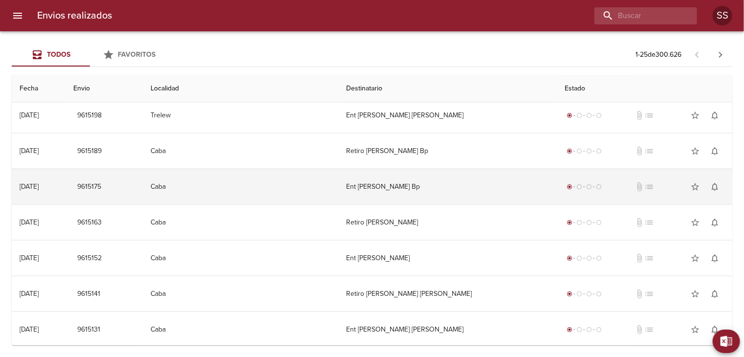
click at [201, 185] on td "Caba" at bounding box center [241, 186] width 196 height 35
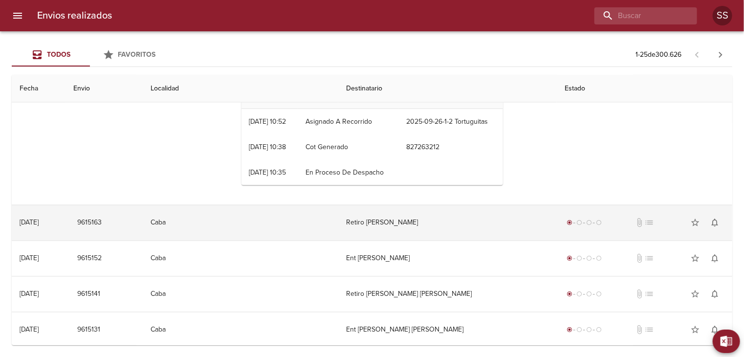
scroll to position [561, 0]
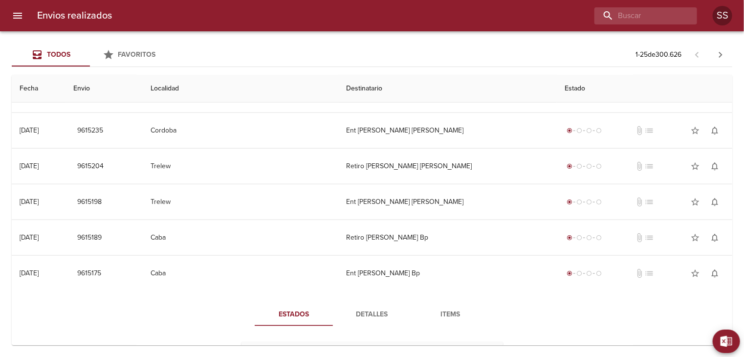
click at [377, 309] on span "Detalles" at bounding box center [372, 315] width 66 height 12
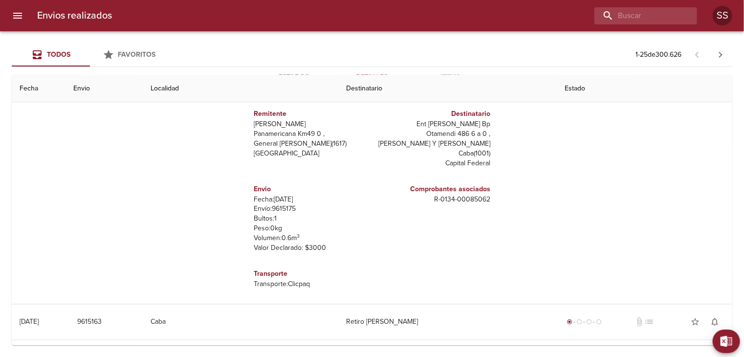
scroll to position [898, 0]
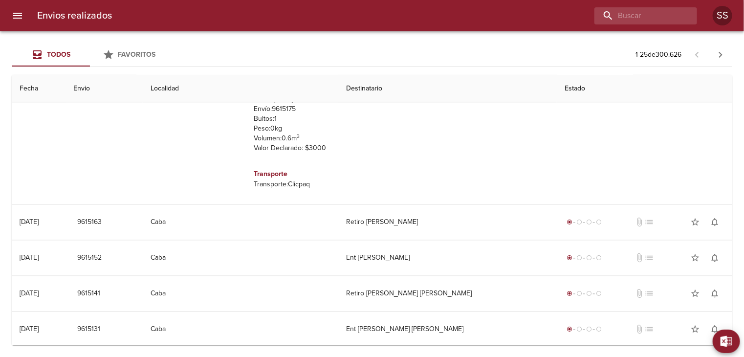
click at [574, 156] on div "Estados Detalles Items Remitente Wamaro Tortuguitas Panamericana Km49 0 , Gener…" at bounding box center [372, 79] width 705 height 250
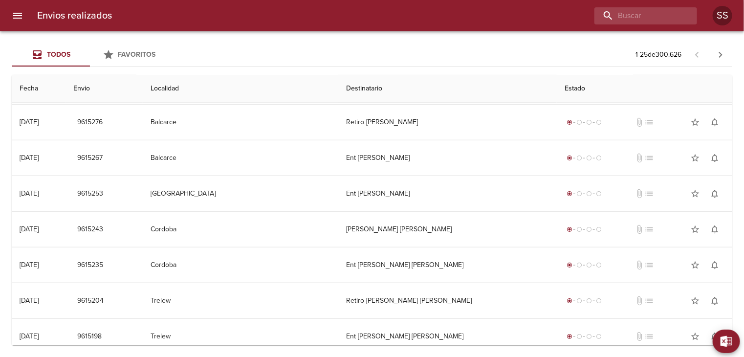
scroll to position [0, 0]
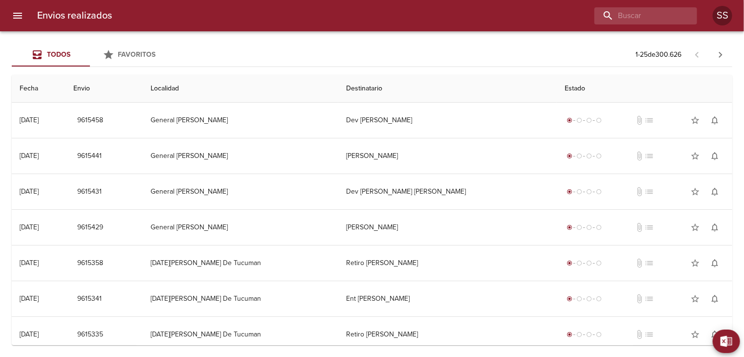
click at [718, 52] on icon "button" at bounding box center [721, 55] width 12 height 12
click at [398, 119] on td "Dev Maria Ines Guerra" at bounding box center [447, 120] width 219 height 35
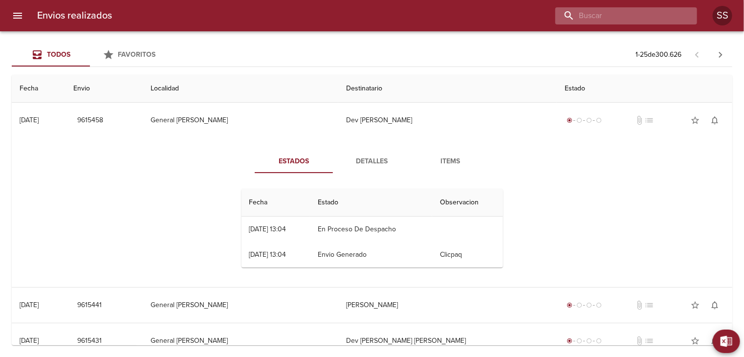
click at [651, 22] on input "buscar" at bounding box center [617, 15] width 125 height 17
type input "vezzani"
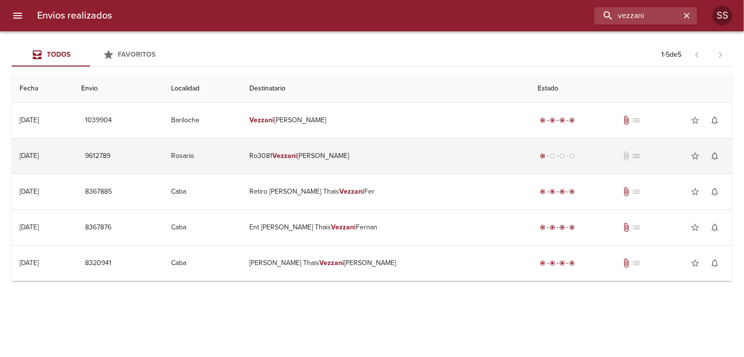
click at [389, 160] on td "Ro3081 [PERSON_NAME]" at bounding box center [386, 155] width 289 height 35
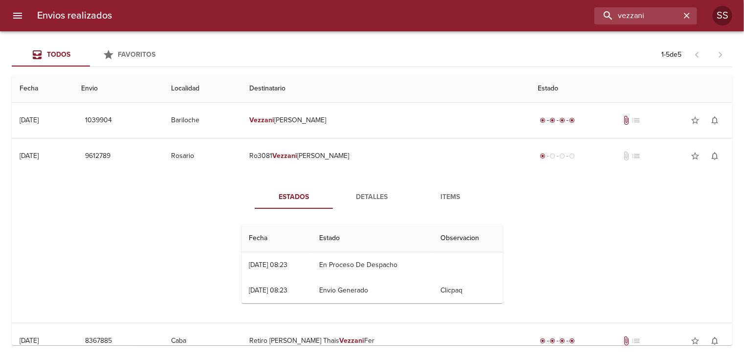
click at [372, 198] on span "Detalles" at bounding box center [372, 197] width 66 height 12
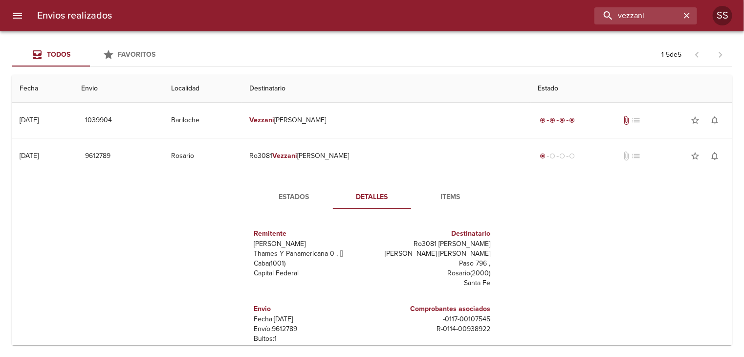
click at [446, 195] on span "Items" at bounding box center [450, 197] width 66 height 12
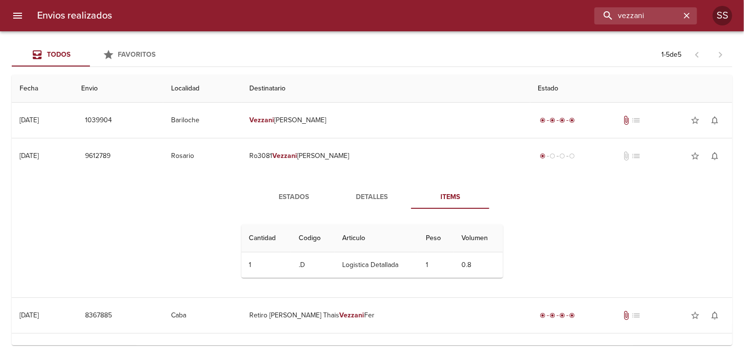
click at [303, 196] on span "Estados" at bounding box center [294, 197] width 66 height 12
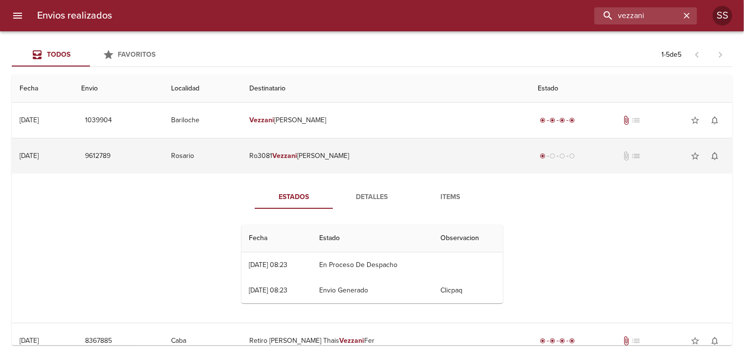
click at [400, 159] on td "Ro3081 [PERSON_NAME]" at bounding box center [386, 155] width 289 height 35
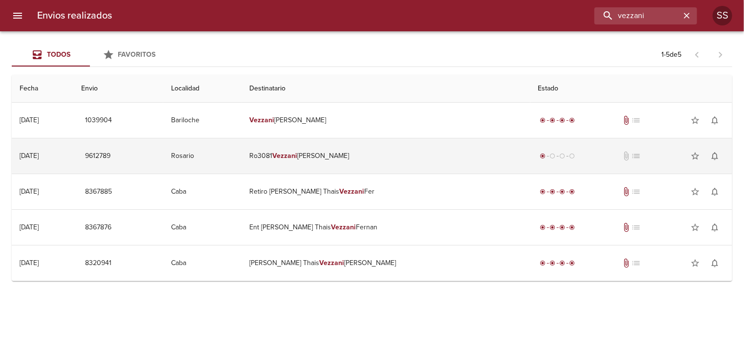
click at [448, 159] on td "Ro3081 [PERSON_NAME]" at bounding box center [386, 155] width 289 height 35
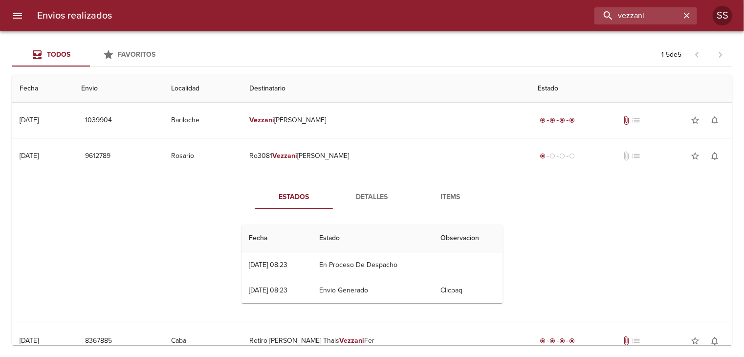
click at [21, 13] on icon "menu" at bounding box center [17, 16] width 9 height 6
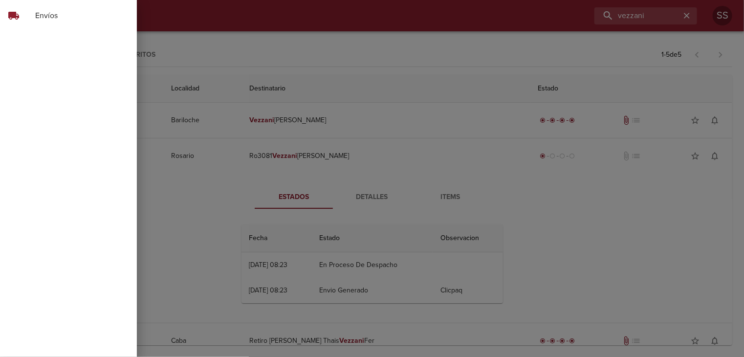
click at [71, 11] on span "Envíos" at bounding box center [82, 16] width 94 height 12
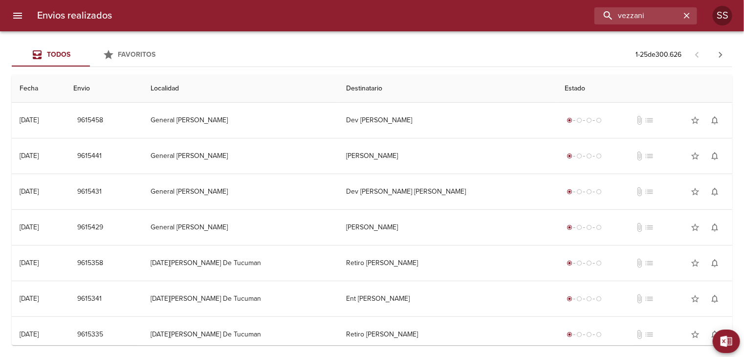
scroll to position [647, 0]
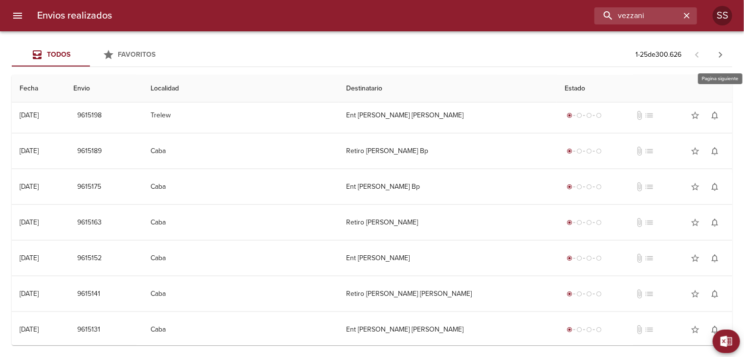
click at [720, 53] on icon "button" at bounding box center [720, 55] width 3 height 6
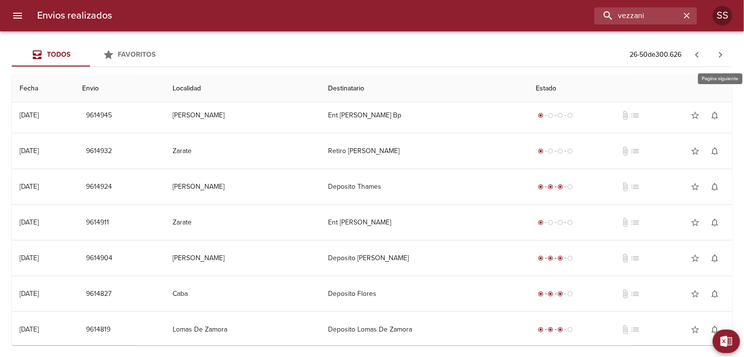
click at [733, 55] on div "Todos Favoritos 26 - 50 de 300.626 Fecha Envio Localidad Destinatario Estado 24…" at bounding box center [372, 194] width 744 height 326
click at [725, 58] on icon "button" at bounding box center [721, 55] width 12 height 12
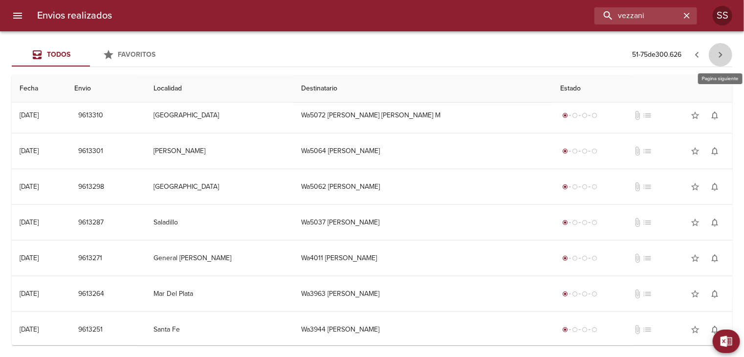
click at [721, 55] on icon "button" at bounding box center [721, 55] width 12 height 12
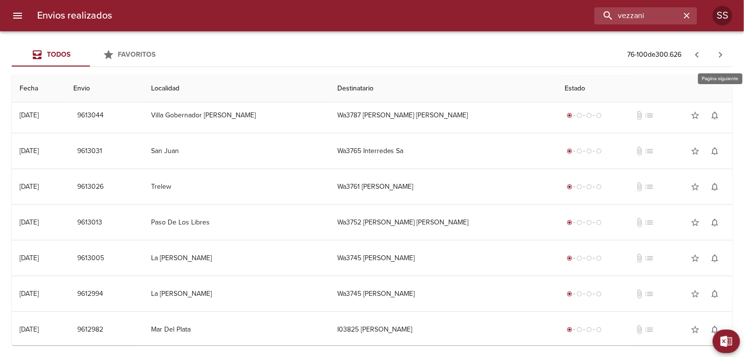
click at [722, 57] on icon "button" at bounding box center [721, 55] width 12 height 12
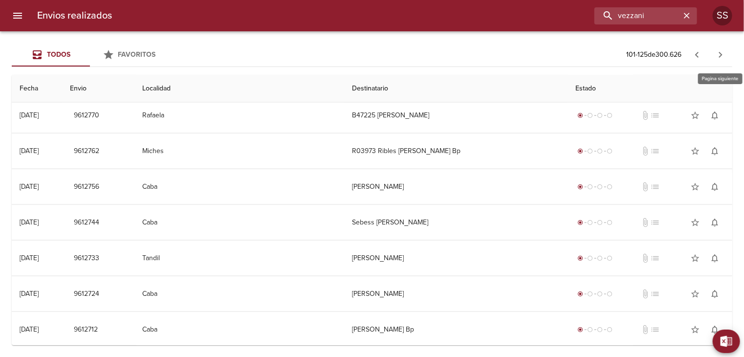
click at [722, 50] on icon "button" at bounding box center [721, 55] width 12 height 12
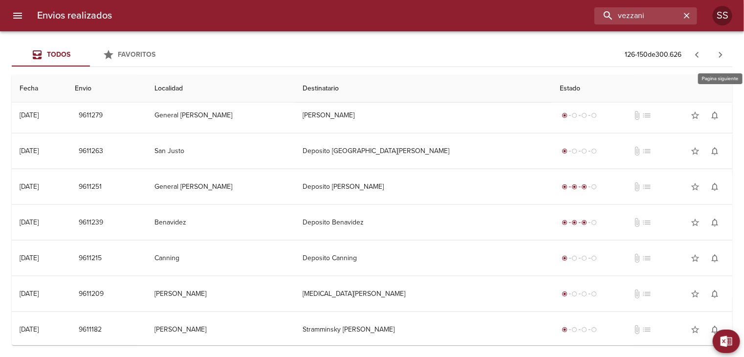
click at [718, 59] on icon "button" at bounding box center [721, 55] width 12 height 12
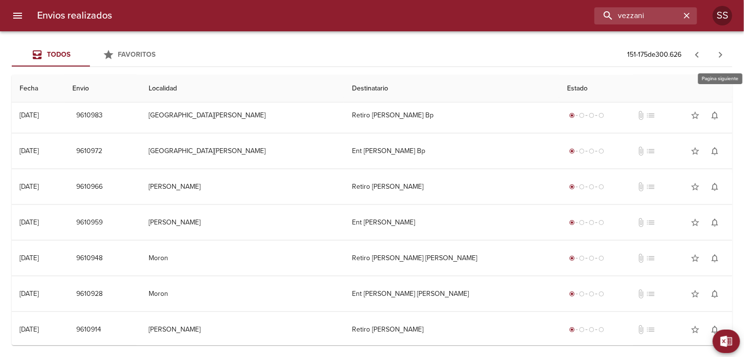
click at [723, 56] on icon "button" at bounding box center [721, 55] width 12 height 12
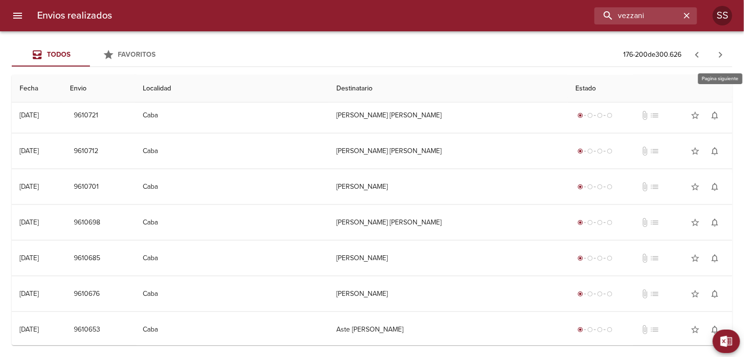
click at [718, 57] on icon "button" at bounding box center [721, 55] width 12 height 12
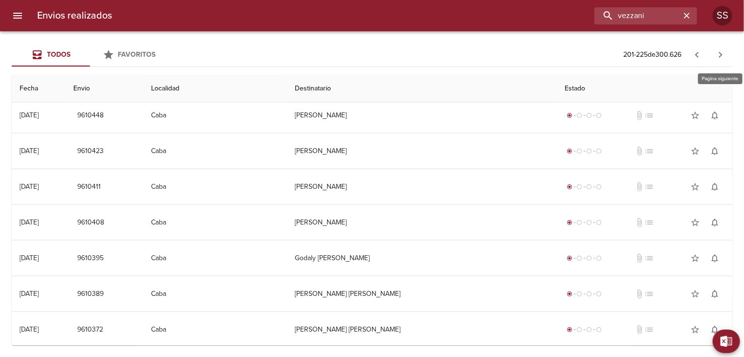
scroll to position [0, 0]
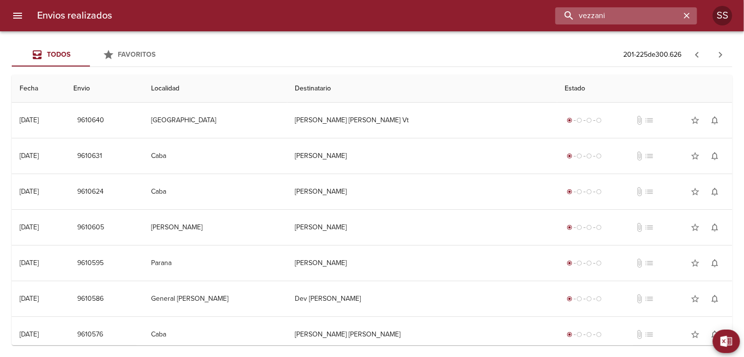
click at [651, 17] on input "vezzani" at bounding box center [617, 15] width 125 height 17
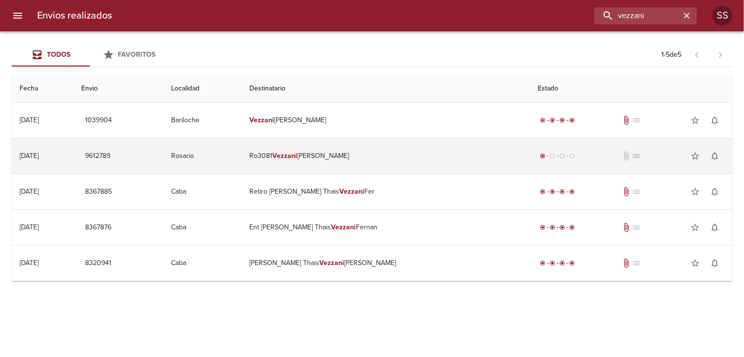
click at [393, 161] on td "Ro3081 [PERSON_NAME]" at bounding box center [386, 155] width 289 height 35
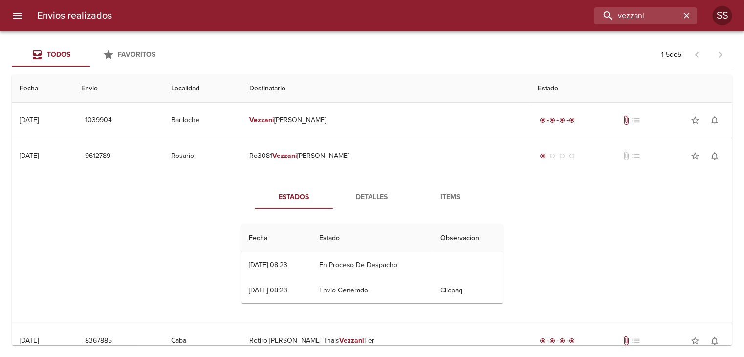
click at [361, 199] on span "Detalles" at bounding box center [372, 197] width 66 height 12
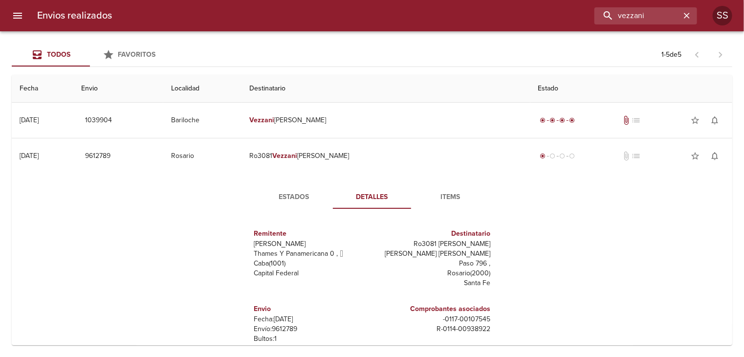
click at [440, 199] on span "Items" at bounding box center [450, 197] width 66 height 12
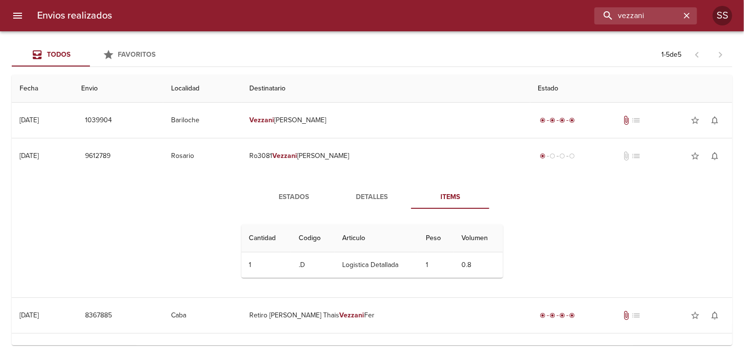
click at [289, 203] on button "Estados" at bounding box center [294, 196] width 78 height 23
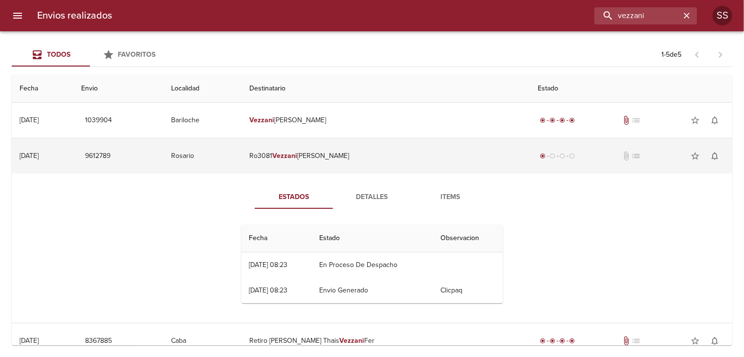
click at [73, 151] on td "24/09/2025 24/09/2025" at bounding box center [43, 155] width 62 height 35
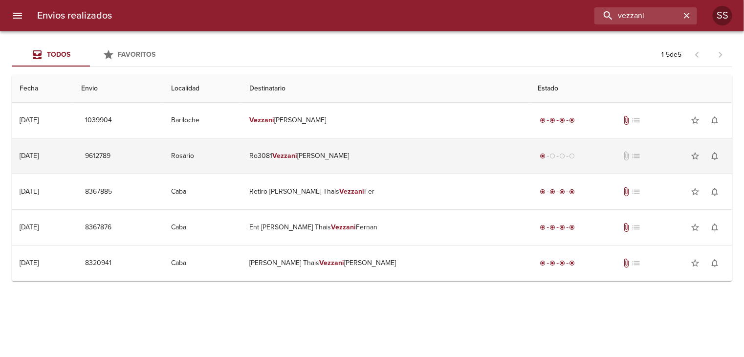
click at [73, 150] on td "24/09/2025 24/09/2025" at bounding box center [43, 155] width 62 height 35
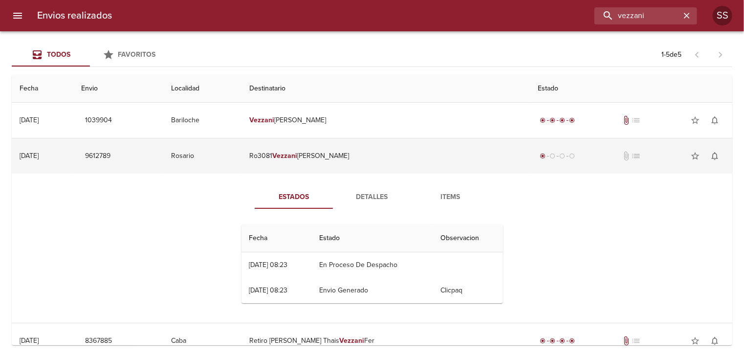
click at [531, 159] on td "radio_button_checked radio_button_unchecked radio_button_unchecked radio_button…" at bounding box center [632, 155] width 202 height 35
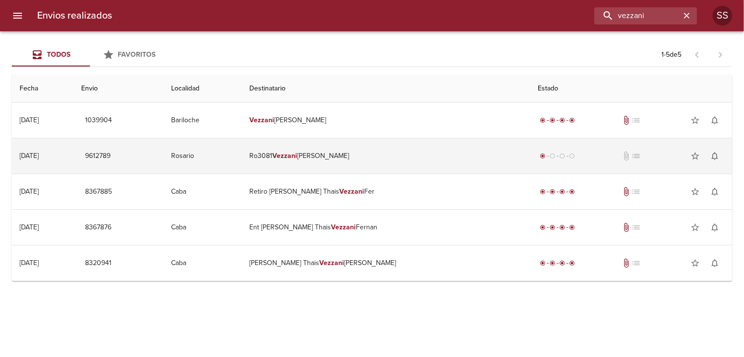
click at [505, 159] on td "Ro3081 [PERSON_NAME]" at bounding box center [386, 155] width 289 height 35
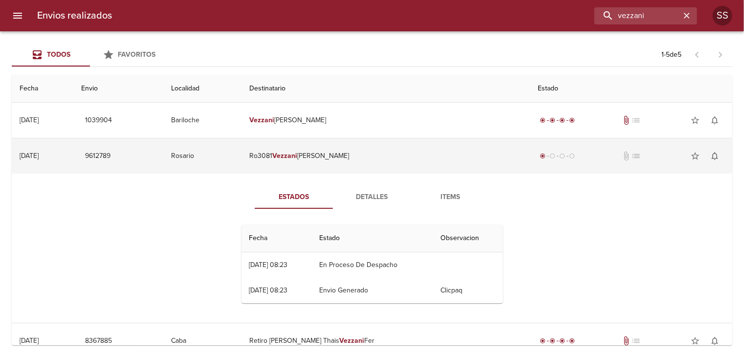
click at [505, 159] on td "Ro3081 [PERSON_NAME]" at bounding box center [386, 155] width 289 height 35
